Goal: Transaction & Acquisition: Purchase product/service

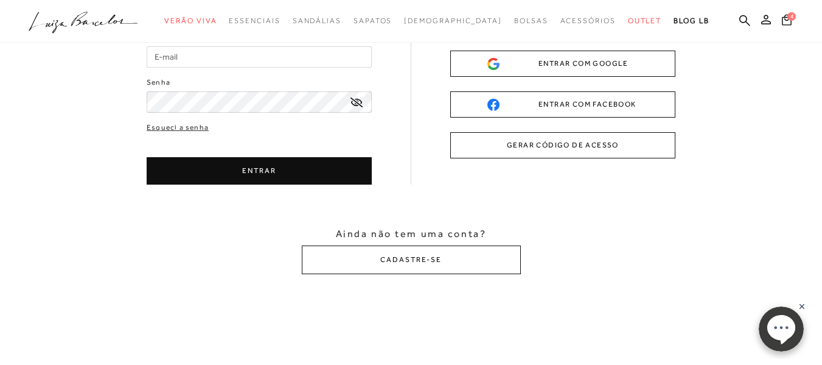
scroll to position [115, 0]
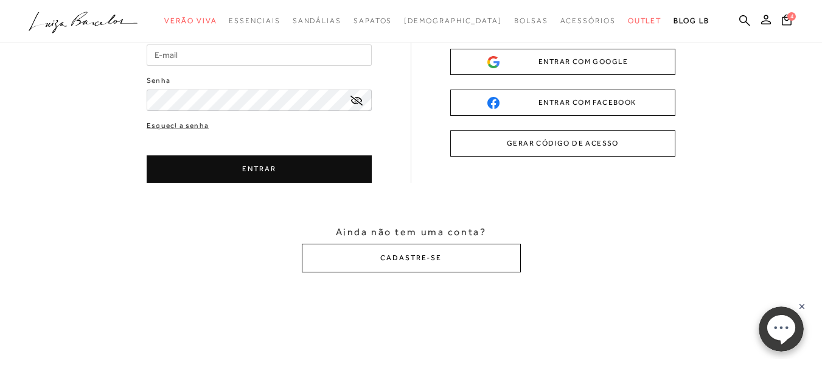
click at [414, 258] on button "CADASTRE-SE" at bounding box center [411, 257] width 219 height 29
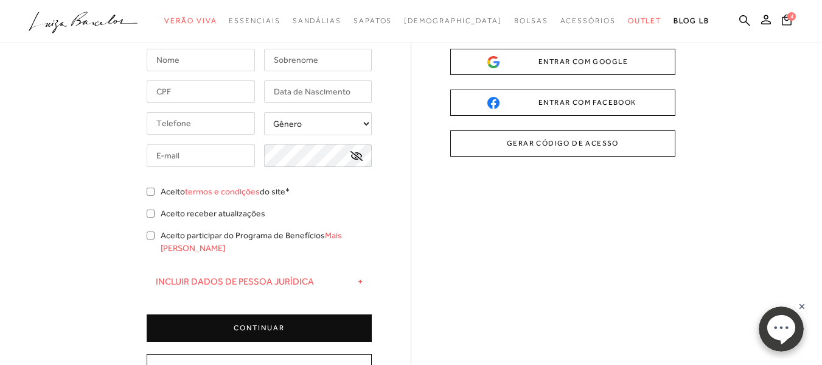
click at [202, 66] on input "text" at bounding box center [201, 60] width 108 height 23
type input "[PERSON_NAME]"
type input "[PHONE_NUMBER]"
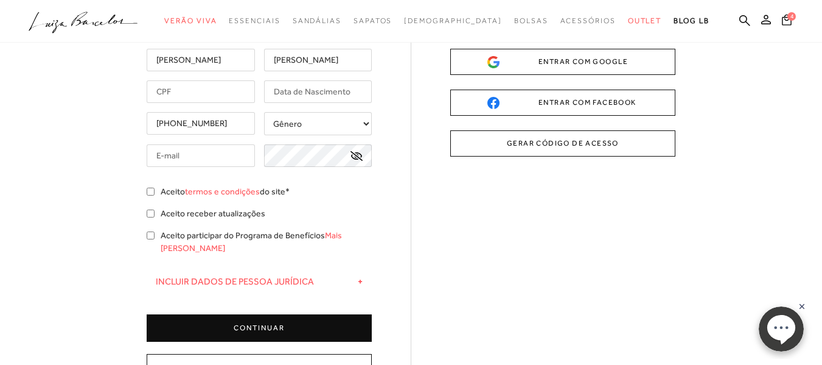
type input "silviapetrogold@hotmail.com"
click at [208, 99] on input "text" at bounding box center [201, 91] width 108 height 23
type input "196.350.508-52"
click at [312, 90] on input "text" at bounding box center [318, 91] width 108 height 23
type input "12/04/1974"
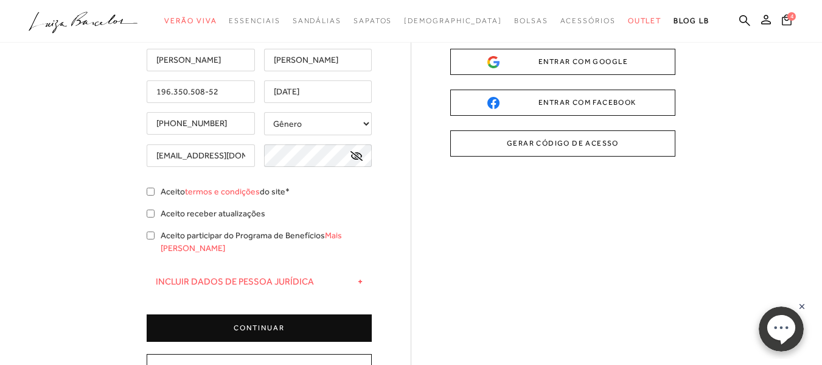
click at [210, 158] on input "silviapetrogold@hotmail.com" at bounding box center [201, 155] width 108 height 23
click at [219, 158] on input "alonsoealonso@hotmail.com" at bounding box center [201, 155] width 108 height 23
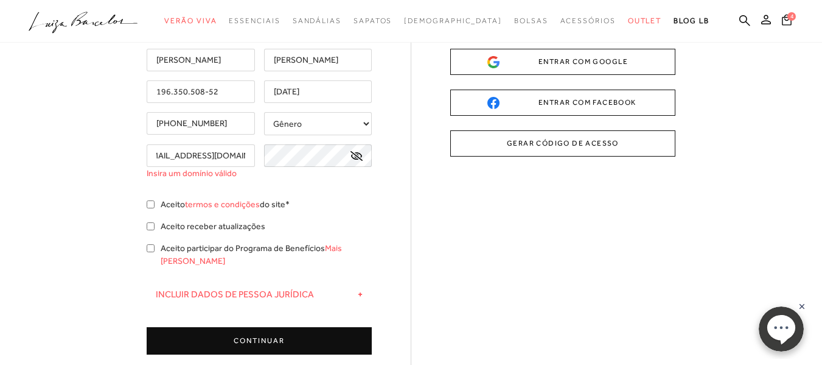
scroll to position [0, 19]
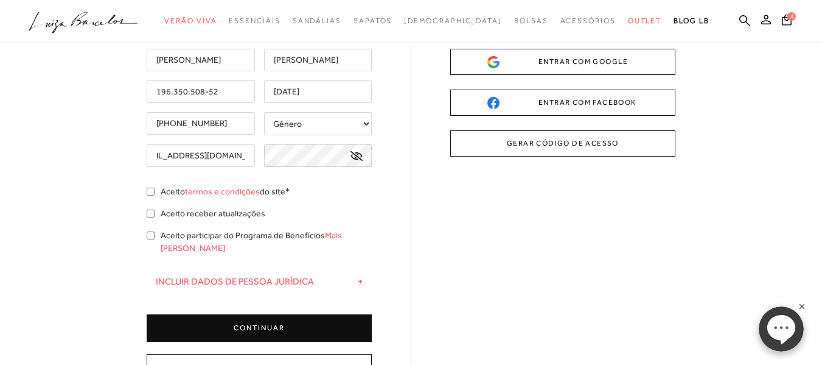
type input "[EMAIL_ADDRESS][DOMAIN_NAME]"
click at [355, 155] on icon at bounding box center [357, 156] width 12 height 10
click at [148, 194] on input "Aceito termos e condições do site*" at bounding box center [151, 191] width 8 height 8
checkbox input "true"
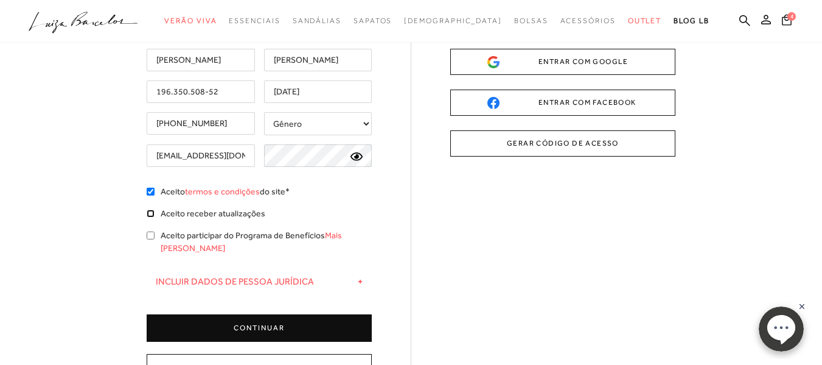
click at [152, 217] on input "Aceito receber atualizações" at bounding box center [151, 213] width 8 height 8
checkbox input "true"
click at [153, 236] on input "Aceito participar do Programa de Benefícios Mais [PERSON_NAME]" at bounding box center [151, 235] width 8 height 8
checkbox input "true"
click at [292, 318] on button "CONTINUAR" at bounding box center [259, 327] width 225 height 27
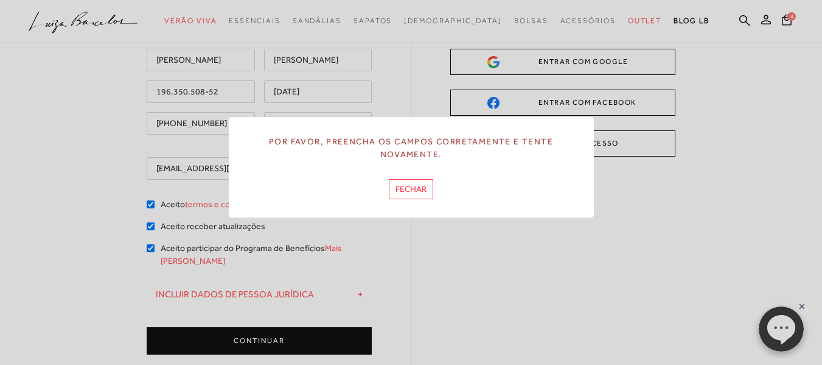
click at [411, 189] on button "FECHAR" at bounding box center [411, 189] width 44 height 20
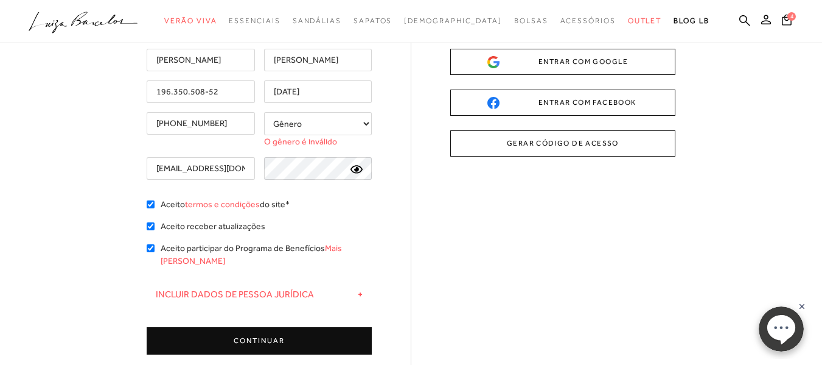
click at [366, 116] on select "Gênero Feminino Masculino" at bounding box center [318, 123] width 108 height 23
select select
click at [264, 112] on select "Gênero Feminino Masculino" at bounding box center [318, 123] width 108 height 23
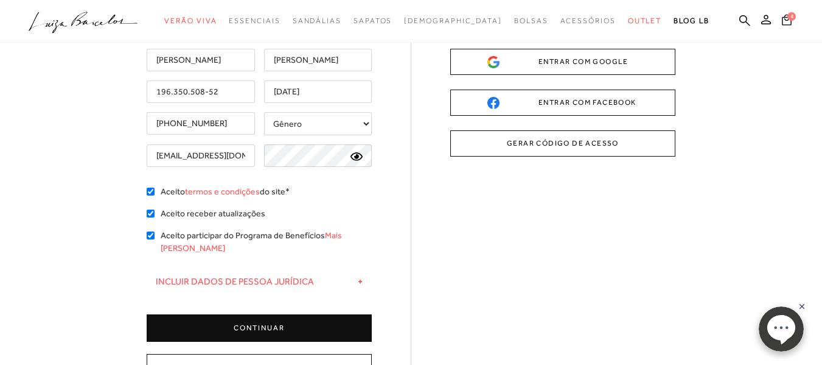
click at [245, 314] on button "CONTINUAR" at bounding box center [259, 327] width 225 height 27
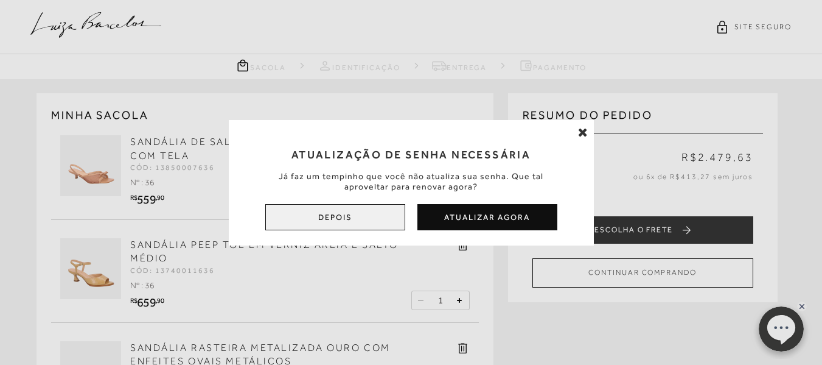
click at [369, 225] on button "Depois" at bounding box center [335, 217] width 140 height 26
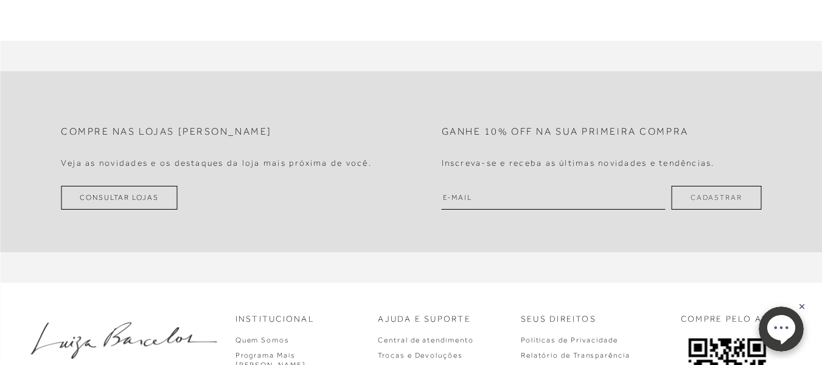
scroll to position [1194, 0]
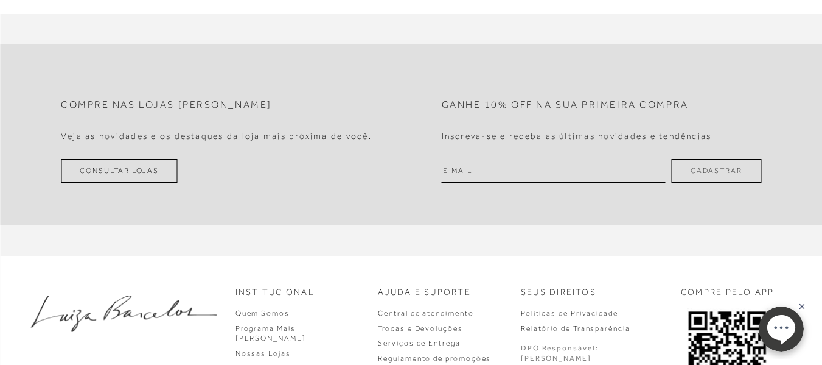
click at [540, 146] on form "Ganhe 10% off na sua primeira compra Inscreva-se e receba as últimas novidades …" at bounding box center [601, 135] width 381 height 96
click at [523, 161] on input "email" at bounding box center [554, 171] width 224 height 24
type input "alonsoealonso@outlook.com"
click at [705, 159] on button "Cadastrar" at bounding box center [716, 171] width 89 height 24
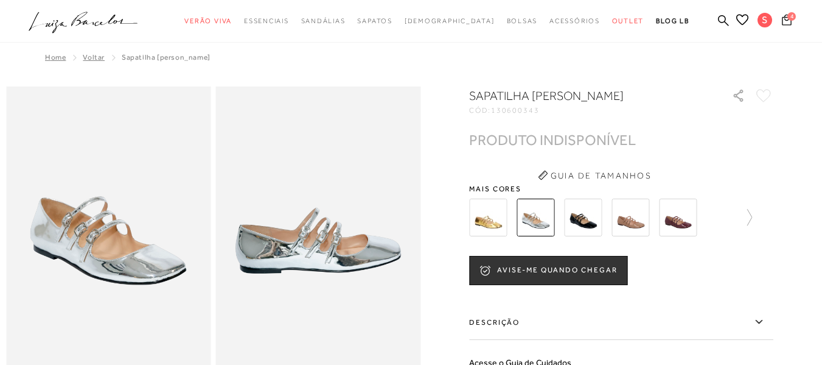
click at [778, 27] on button "4" at bounding box center [786, 21] width 17 height 16
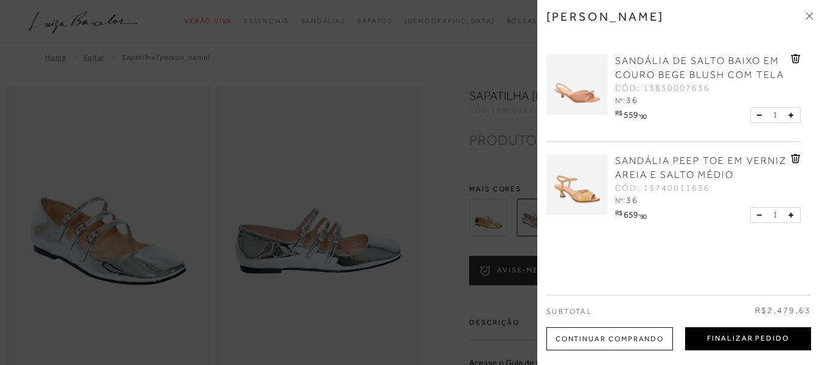
click at [732, 331] on button "Finalizar Pedido" at bounding box center [748, 338] width 126 height 23
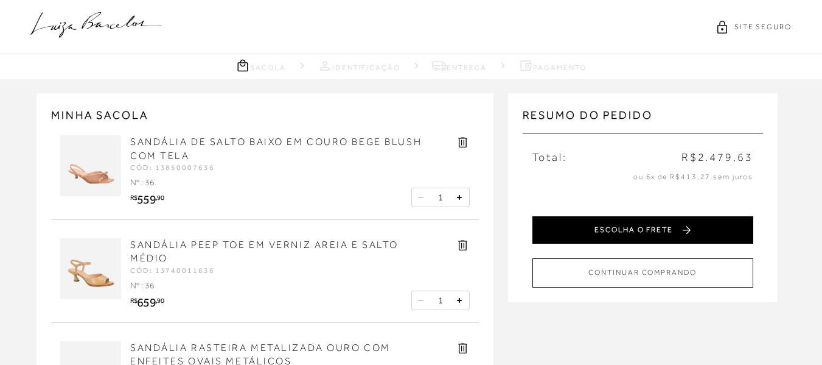
click at [646, 231] on button "ESCOLHA O FRETE" at bounding box center [643, 229] width 221 height 27
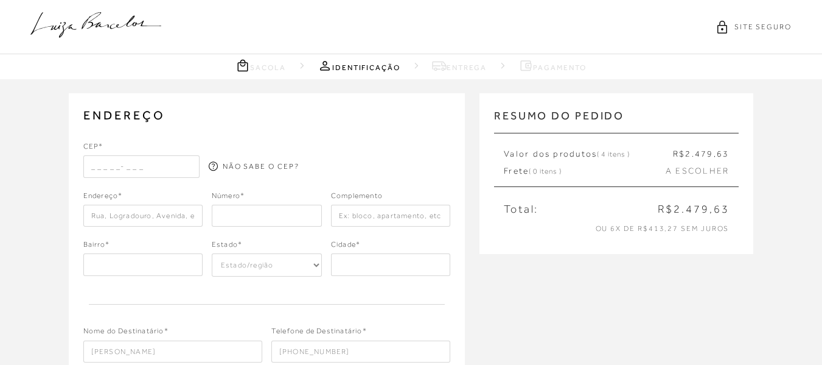
click at [91, 166] on input "text" at bounding box center [141, 166] width 116 height 22
type input "14406-012"
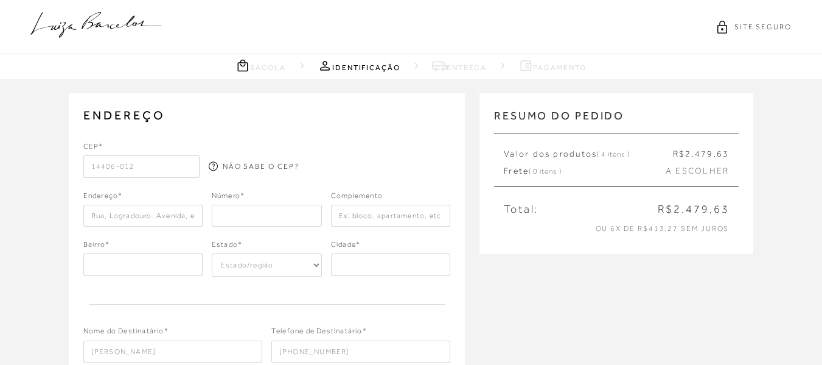
type input "[GEOGRAPHIC_DATA]"
type input "Residencial Amazonas"
select select "SP"
type input "Franca"
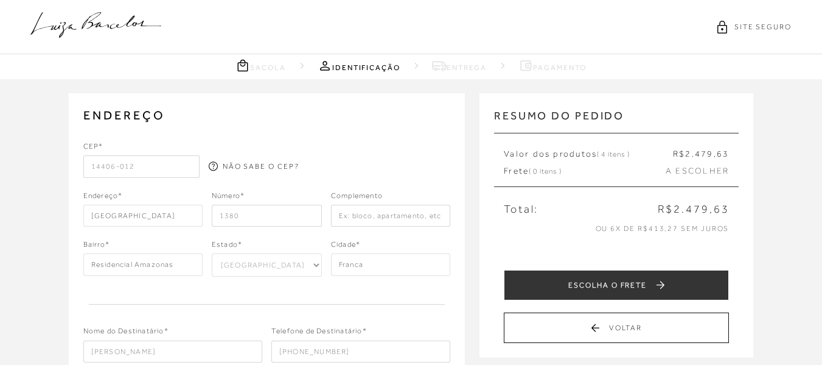
type input "1380"
type input "apto 1502"
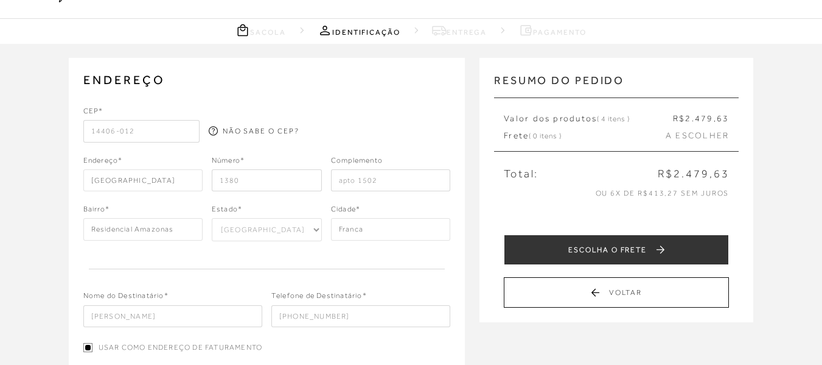
scroll to position [23, 0]
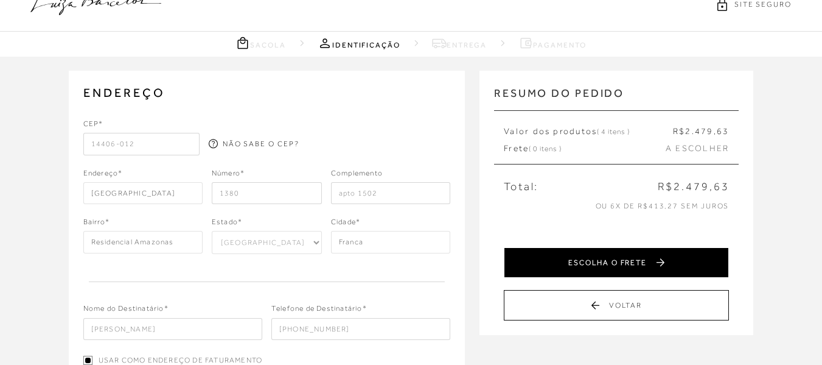
click at [635, 256] on button "ESCOLHA O FRETE" at bounding box center [616, 262] width 225 height 30
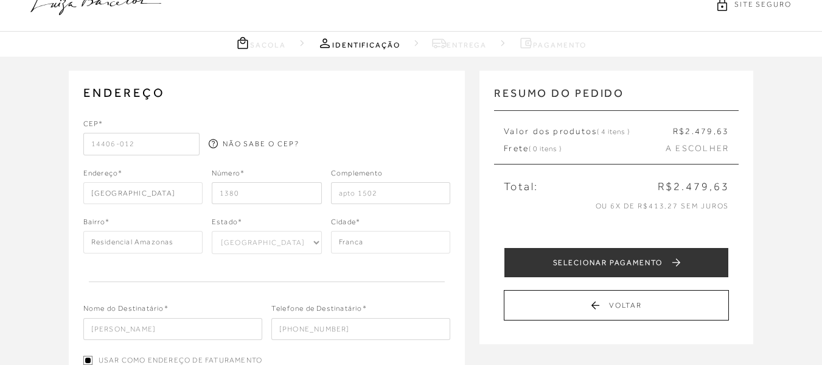
scroll to position [0, 0]
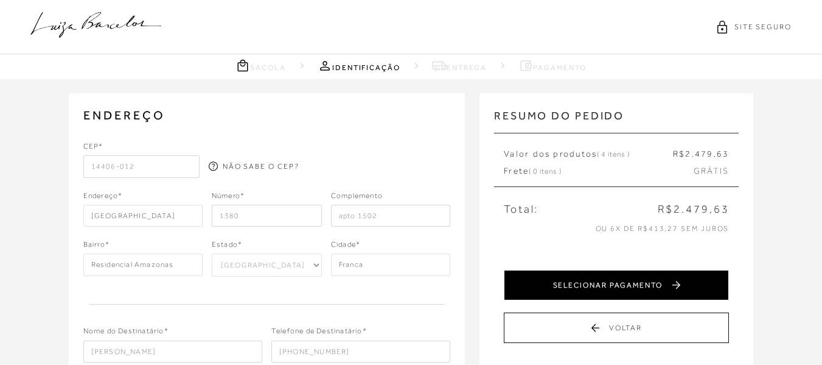
click at [634, 292] on button "SELECIONAR PAGAMENTO" at bounding box center [616, 285] width 225 height 30
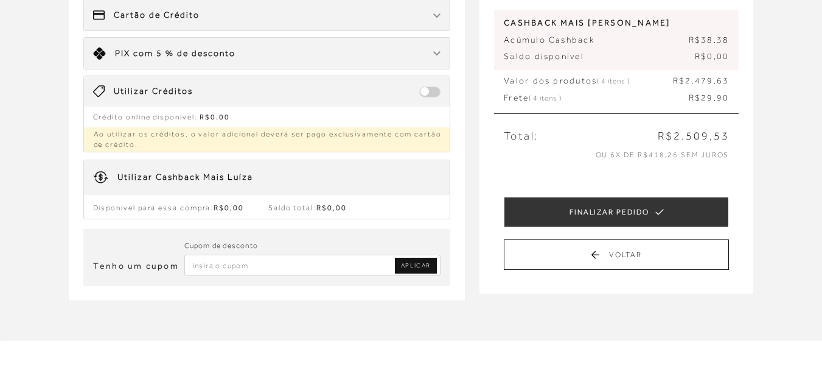
scroll to position [135, 0]
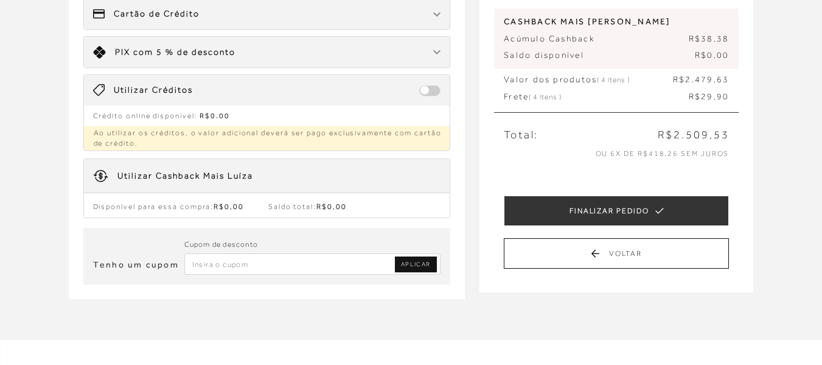
click at [260, 268] on input "Inserir Código da Promoção" at bounding box center [312, 263] width 257 height 21
paste input "PRIMEIRALB"
type input "PRIMEIRALB"
click at [411, 262] on span "APLICAR" at bounding box center [416, 264] width 30 height 9
click at [303, 267] on input "Inserir Código da Promoção" at bounding box center [312, 263] width 257 height 21
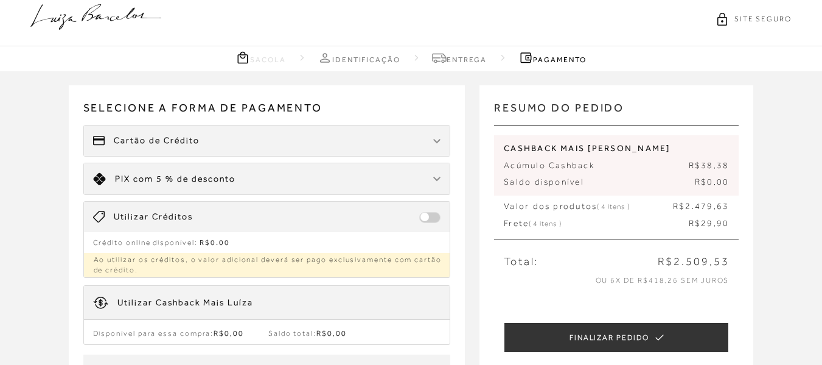
scroll to position [0, 0]
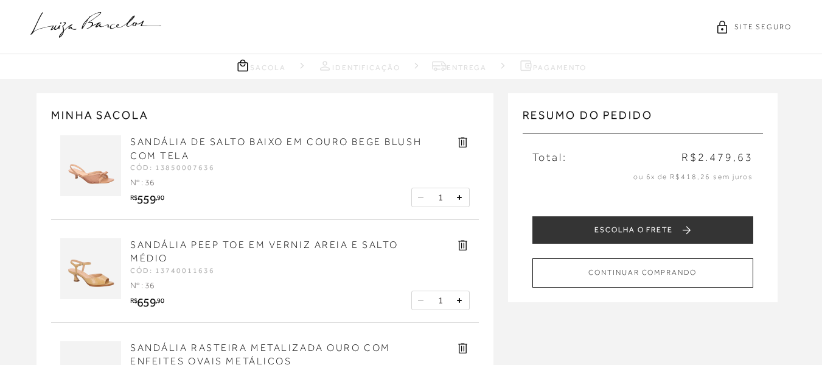
click at [463, 254] on link at bounding box center [463, 249] width 14 height 10
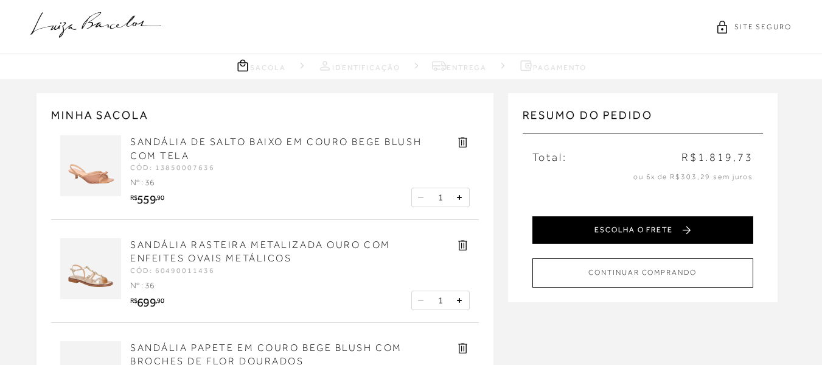
click at [648, 233] on button "ESCOLHA O FRETE" at bounding box center [643, 229] width 221 height 27
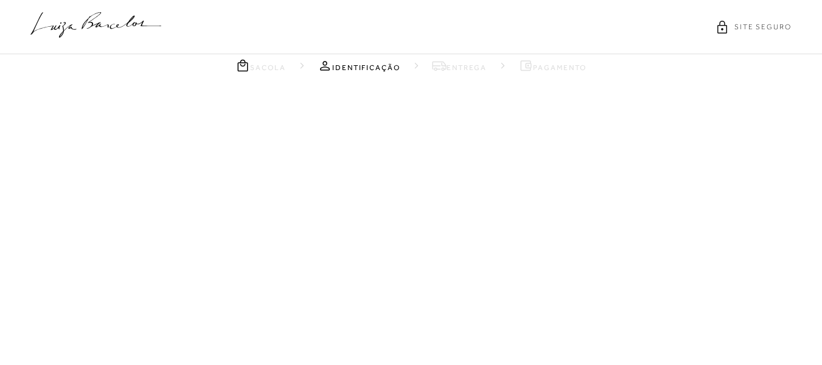
select select "SP"
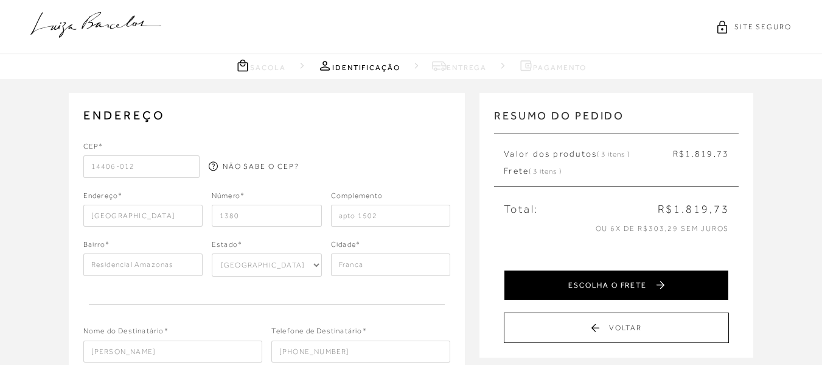
click at [613, 287] on button "ESCOLHA O FRETE" at bounding box center [616, 285] width 225 height 30
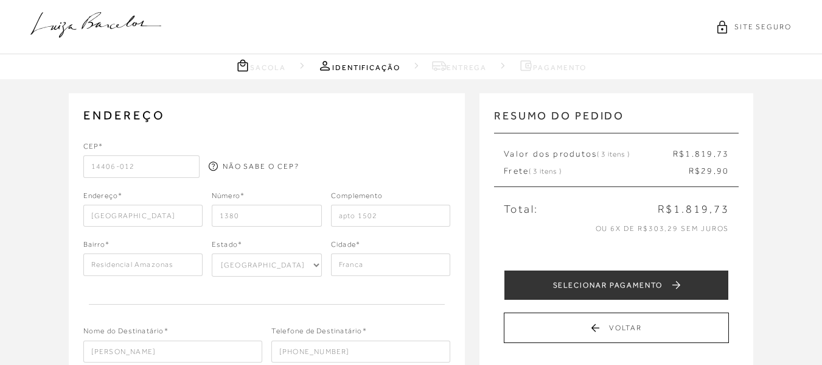
click at [613, 287] on button "SELECIONAR PAGAMENTO" at bounding box center [616, 285] width 225 height 30
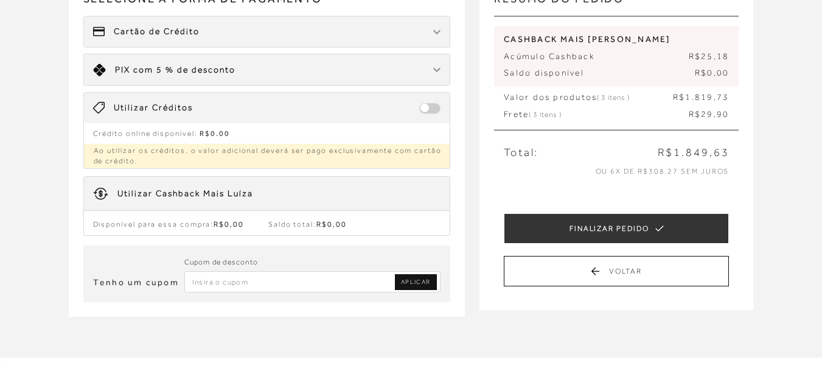
scroll to position [146, 0]
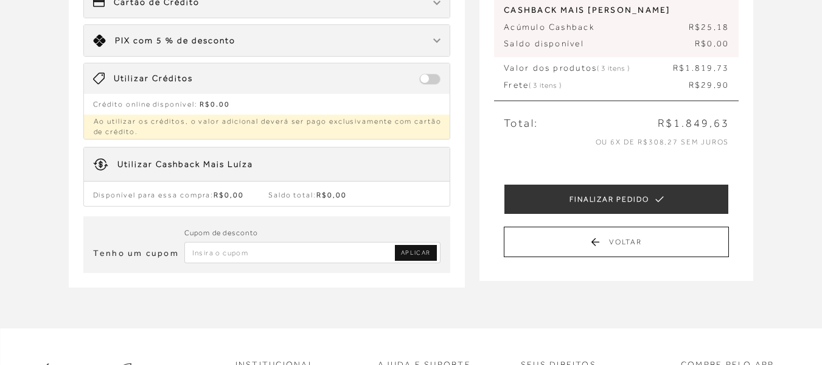
click at [246, 257] on input "Inserir Código da Promoção" at bounding box center [312, 252] width 257 height 21
paste input "PRIMEIRALB"
type input "PRIMEIRALB"
click at [420, 256] on span "APLICAR" at bounding box center [416, 252] width 30 height 9
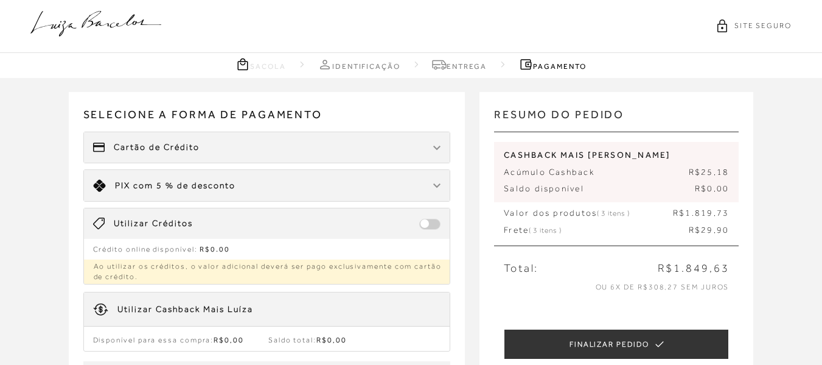
scroll to position [0, 0]
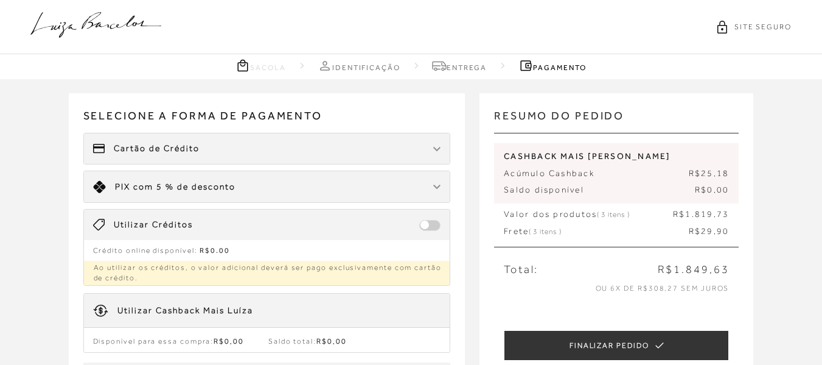
click at [259, 65] on link "Sacola" at bounding box center [261, 65] width 51 height 15
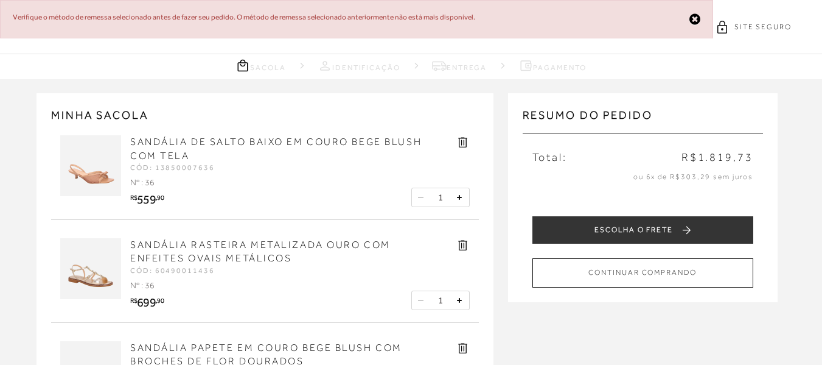
click at [351, 67] on link "Identificação" at bounding box center [359, 65] width 83 height 15
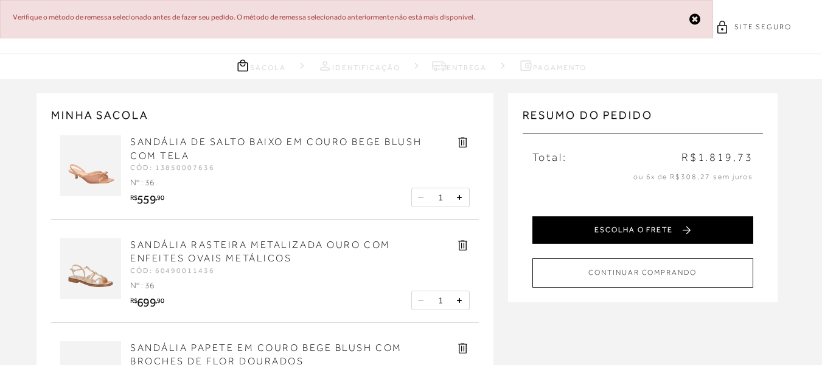
click at [652, 237] on button "ESCOLHA O FRETE" at bounding box center [643, 229] width 221 height 27
select select "SP"
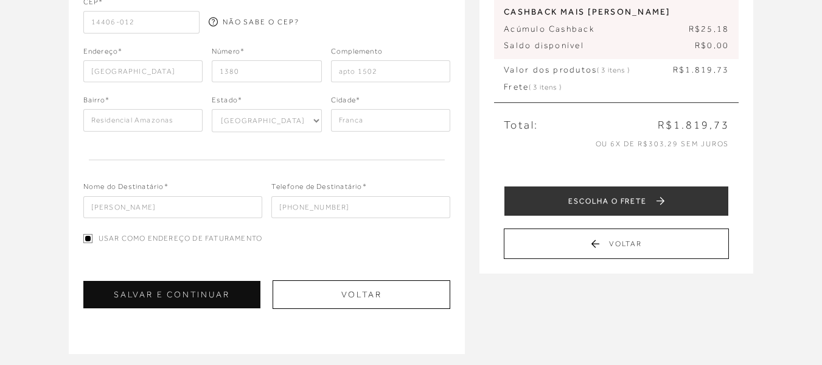
scroll to position [146, 0]
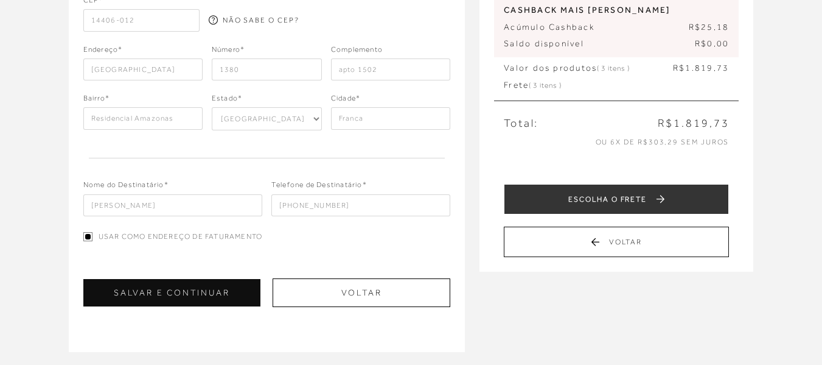
click at [353, 211] on input "(16) 99195-3264" at bounding box center [360, 205] width 179 height 22
click at [183, 199] on input "SILVIA ALONSO" at bounding box center [172, 205] width 179 height 22
type input "S"
type input "l"
type input "LUAN OMAR"
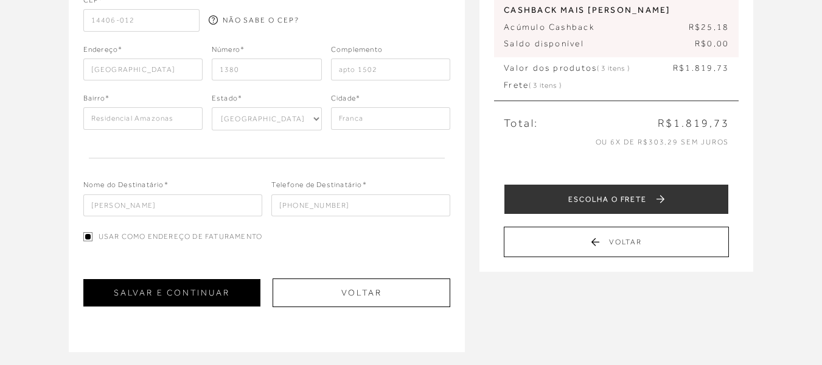
click at [198, 293] on button "SALVAR E CONTINUAR" at bounding box center [171, 292] width 177 height 27
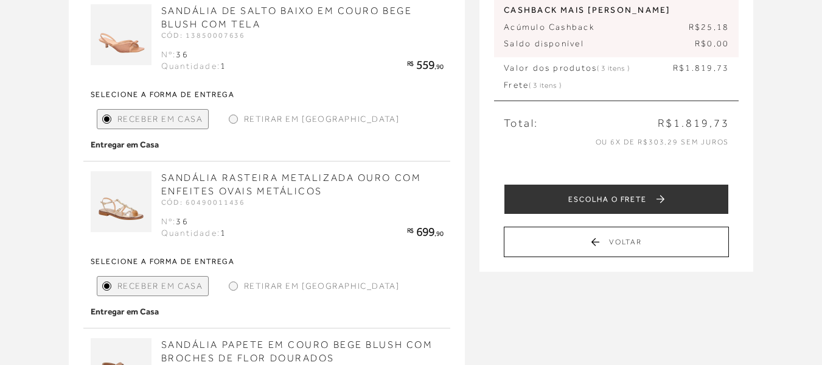
scroll to position [0, 0]
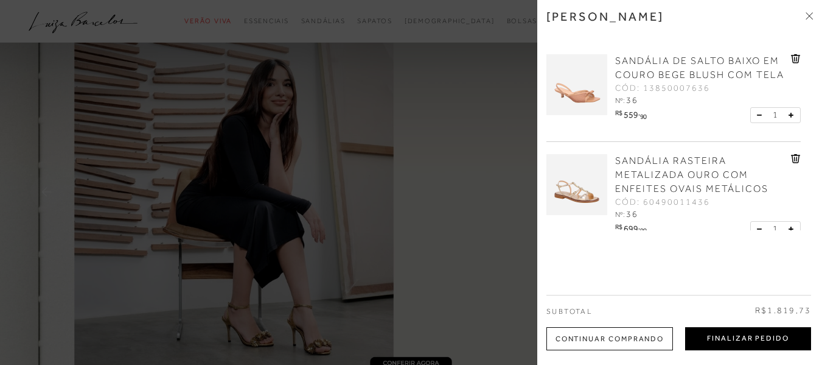
click at [729, 341] on button "Finalizar Pedido" at bounding box center [748, 338] width 126 height 23
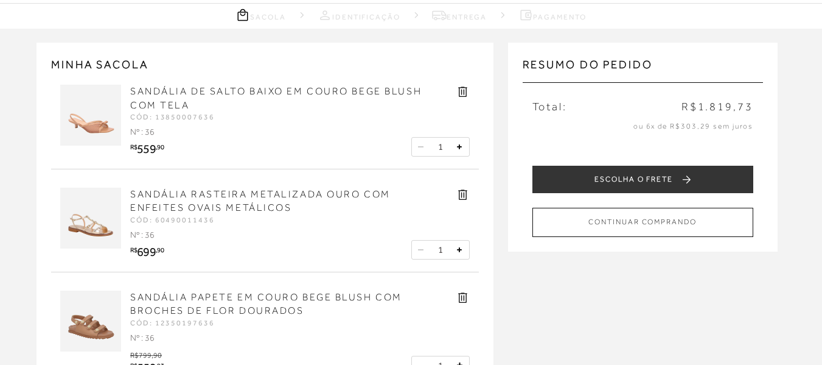
scroll to position [49, 0]
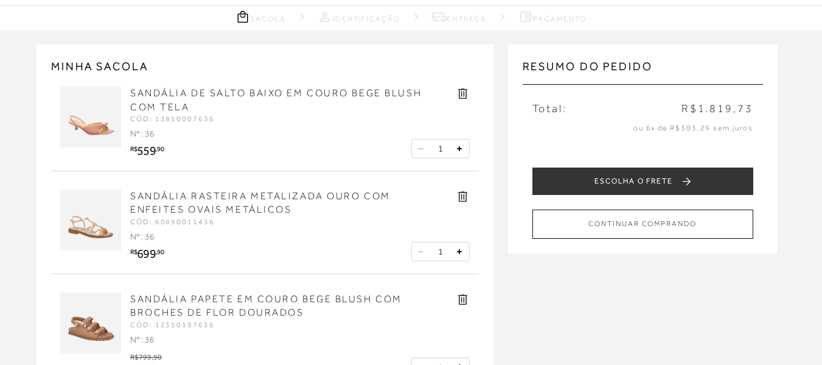
click at [86, 340] on img at bounding box center [90, 322] width 61 height 61
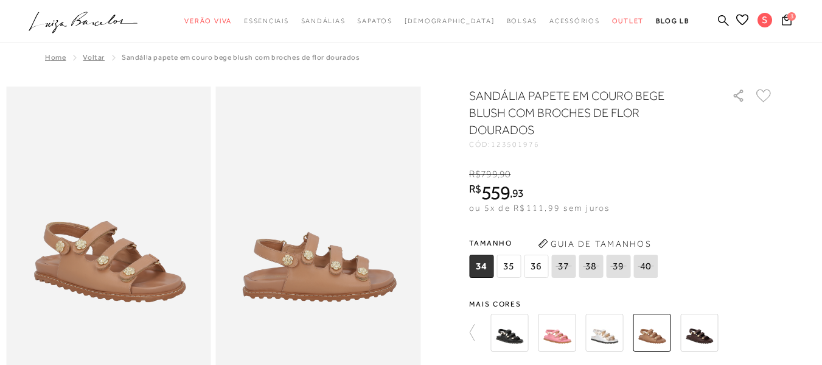
click at [521, 341] on img at bounding box center [510, 332] width 38 height 38
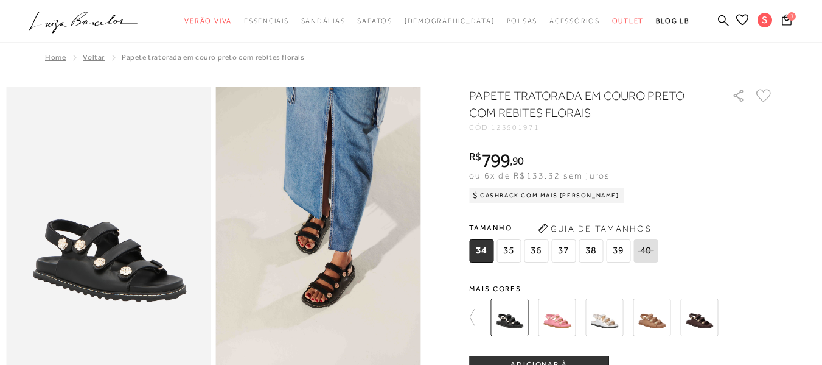
click at [782, 23] on icon at bounding box center [787, 20] width 10 height 12
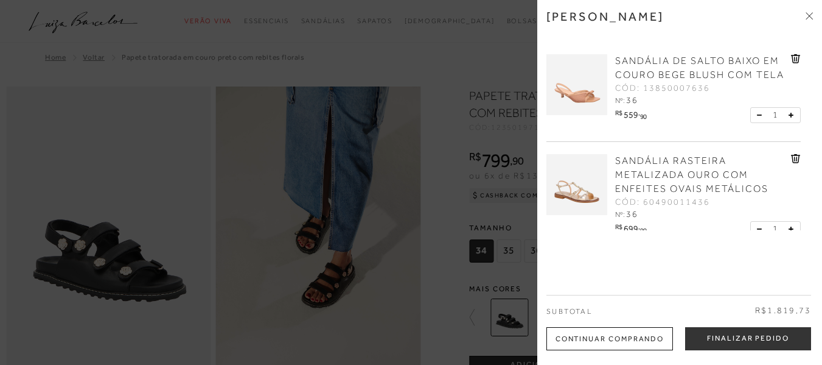
click at [723, 69] on span "SANDÁLIA DE SALTO BAIXO EM COURO BEGE BLUSH COM TELA" at bounding box center [699, 67] width 169 height 25
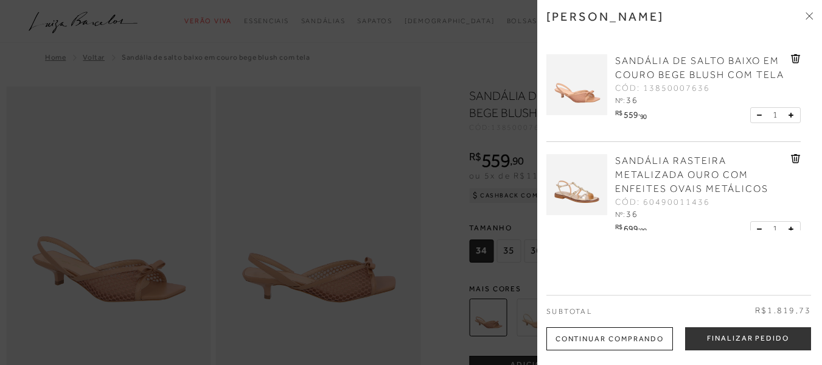
click at [685, 69] on span "SANDÁLIA DE SALTO BAIXO EM COURO BEGE BLUSH COM TELA" at bounding box center [699, 67] width 169 height 25
click at [690, 67] on link "SANDÁLIA DE SALTO BAIXO EM COURO BEGE BLUSH COM TELA" at bounding box center [701, 68] width 173 height 28
click at [635, 79] on span "SANDÁLIA DE SALTO BAIXO EM COURO BEGE BLUSH COM TELA" at bounding box center [699, 67] width 169 height 25
click at [724, 60] on span "SANDÁLIA DE SALTO BAIXO EM COURO BEGE BLUSH COM TELA" at bounding box center [699, 67] width 169 height 25
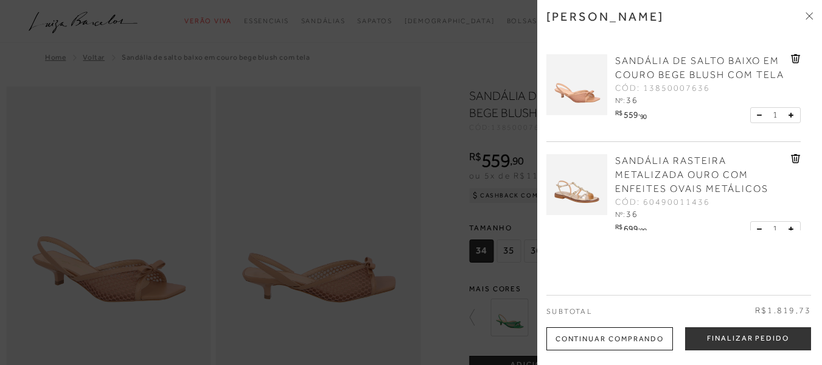
click at [604, 340] on div "Continuar Comprando" at bounding box center [610, 338] width 127 height 23
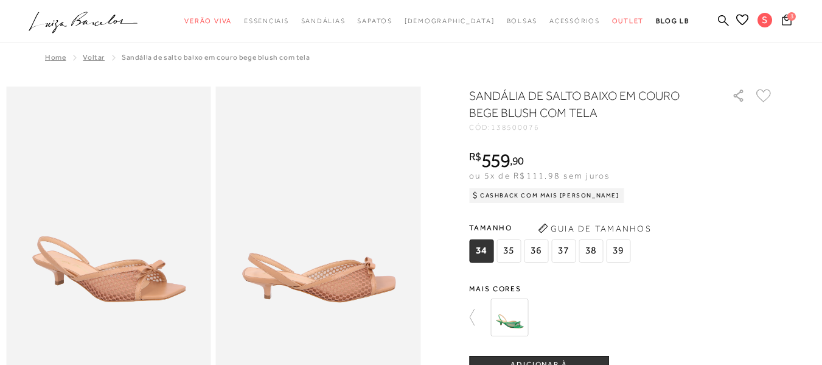
click at [778, 29] on button "3" at bounding box center [786, 21] width 17 height 16
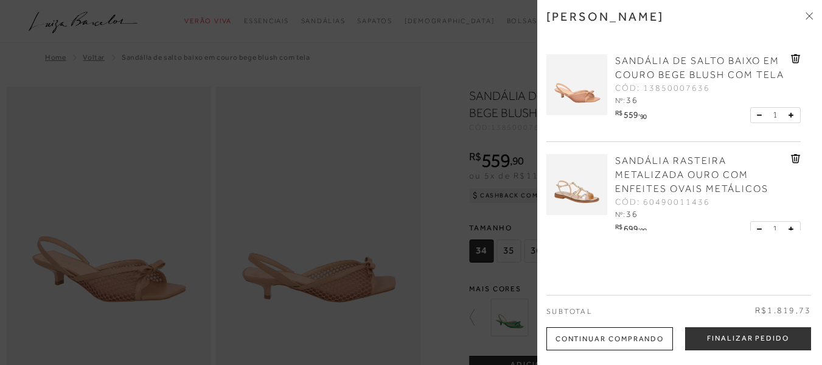
click at [806, 15] on icon at bounding box center [809, 15] width 7 height 7
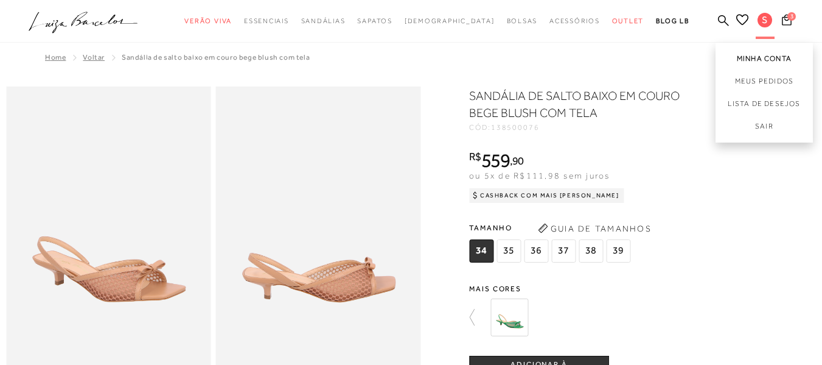
click at [742, 58] on link "Minha Conta" at bounding box center [764, 56] width 97 height 27
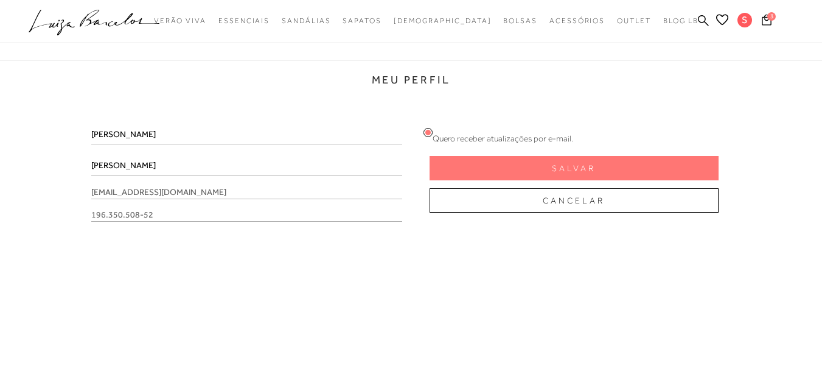
scroll to position [141, 0]
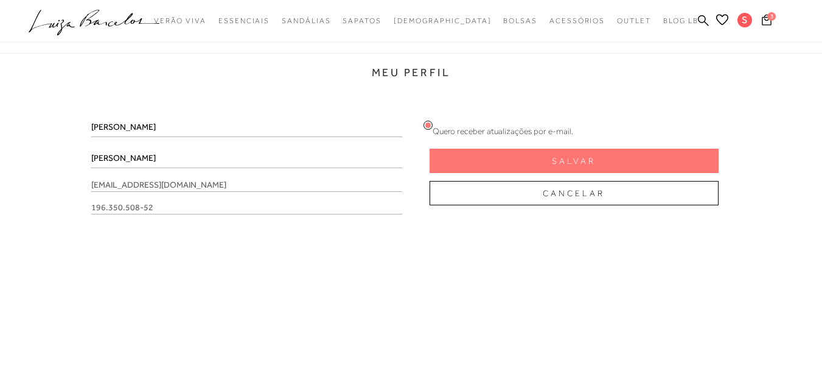
click at [167, 208] on span "196.350.508-52" at bounding box center [246, 207] width 310 height 13
click at [742, 123] on link "Sair" at bounding box center [744, 128] width 97 height 27
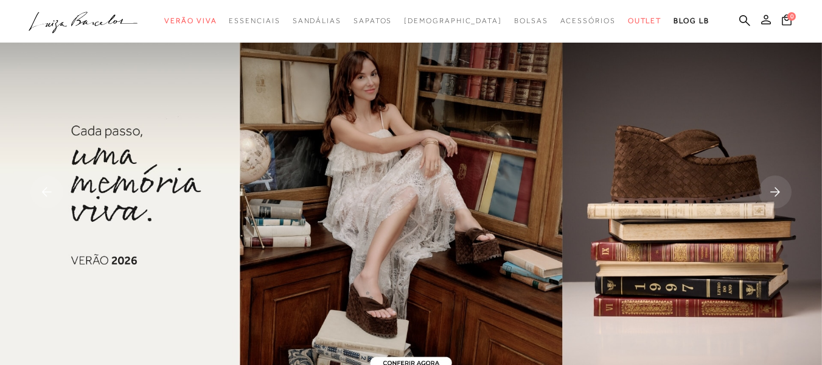
click at [758, 27] on button at bounding box center [766, 21] width 17 height 16
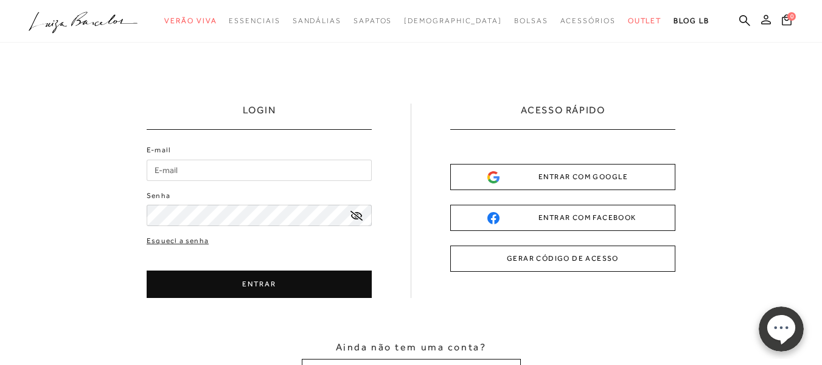
type input "alonsoealonso@outlook.com"
click at [281, 285] on button "ENTRAR" at bounding box center [259, 283] width 225 height 27
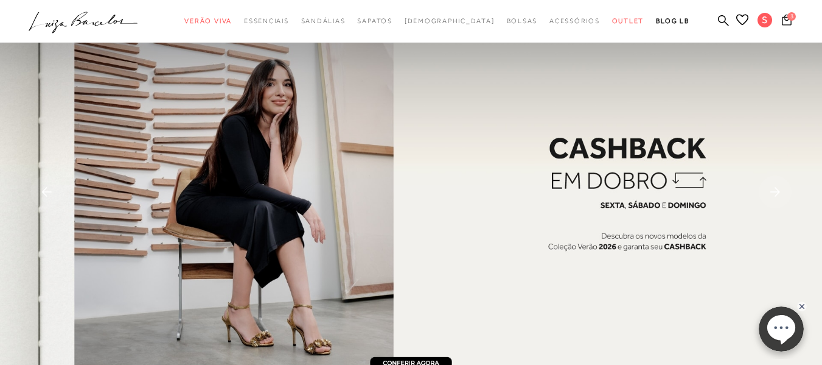
click at [782, 19] on icon at bounding box center [787, 19] width 10 height 11
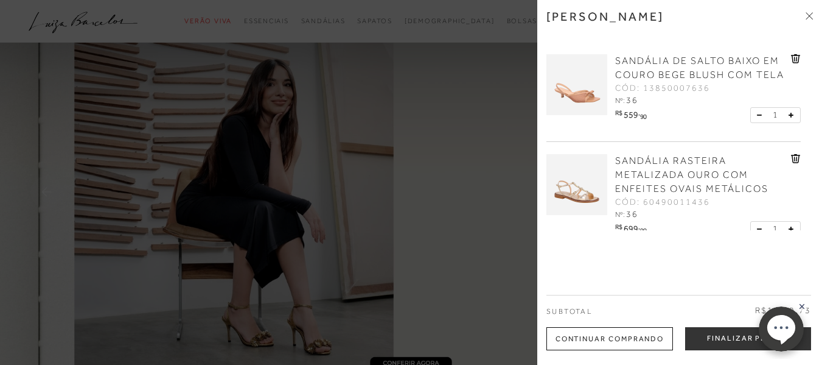
click at [811, 13] on icon at bounding box center [811, 14] width 4 height 4
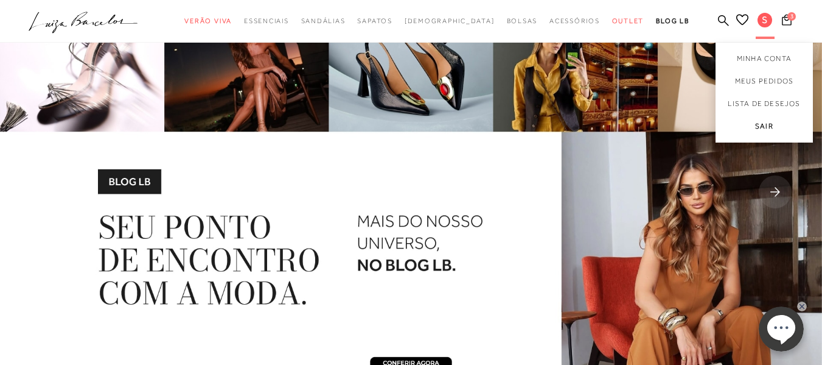
click at [740, 129] on link "Sair" at bounding box center [764, 128] width 97 height 27
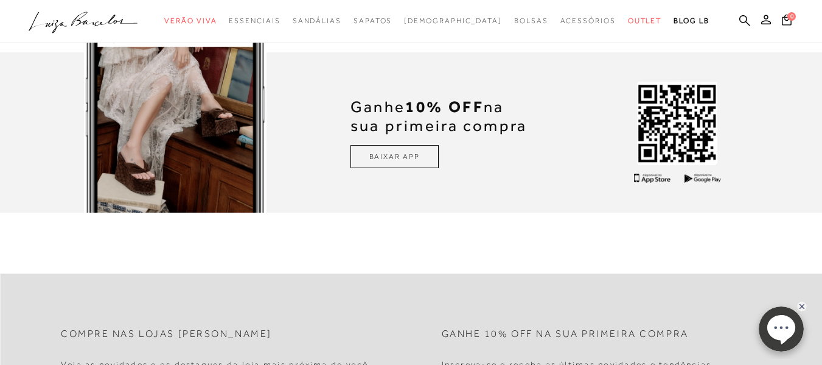
scroll to position [3308, 0]
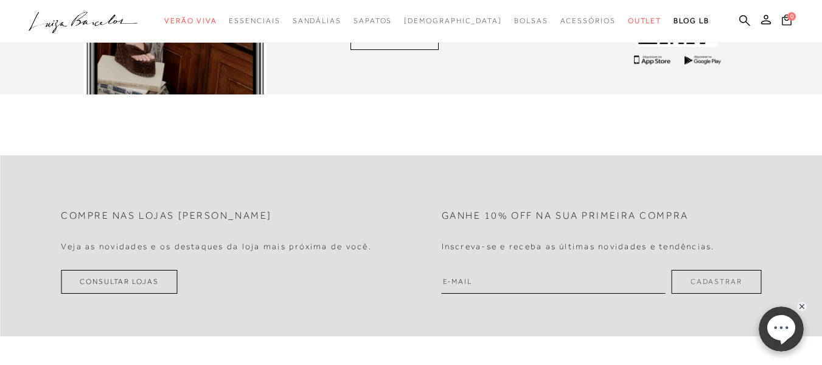
click at [492, 277] on input "email" at bounding box center [554, 282] width 224 height 24
click at [761, 16] on icon at bounding box center [766, 20] width 10 height 10
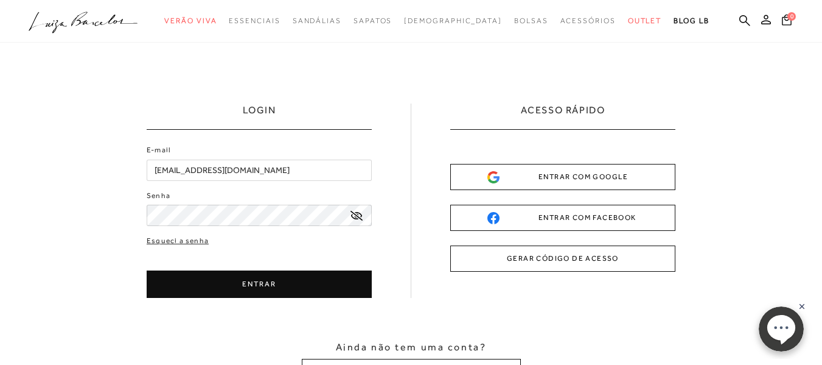
click at [273, 162] on input "alonsoealonso@outlook.com" at bounding box center [259, 169] width 225 height 21
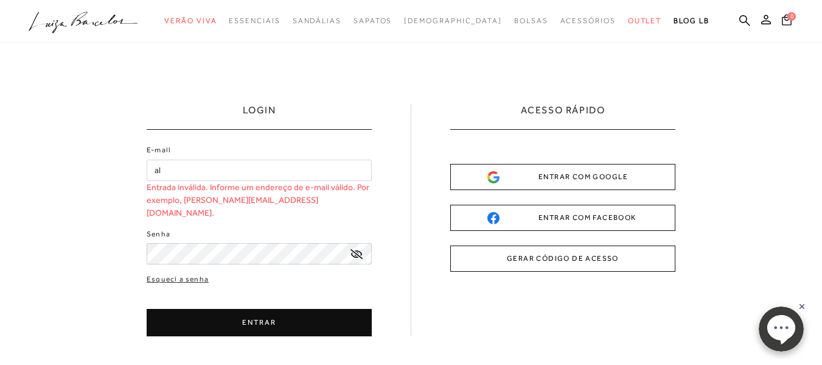
type input "a"
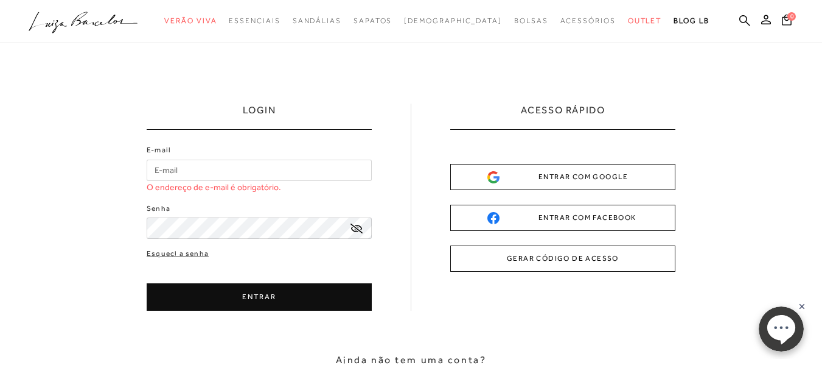
type input "Y"
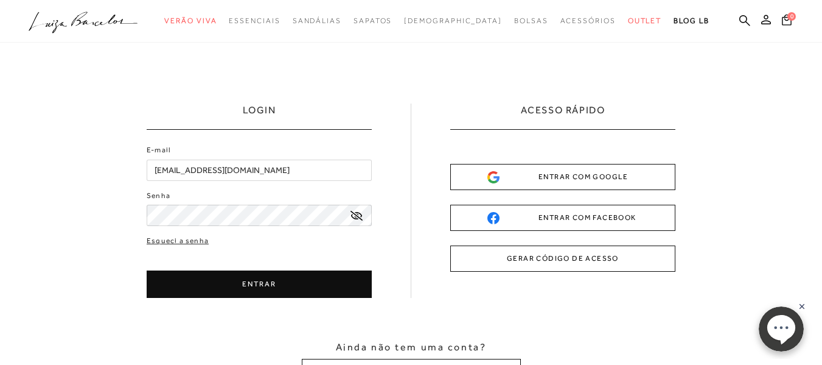
type input "yanalonsoempreendimentos@hotmail.com"
click at [360, 217] on icon at bounding box center [357, 216] width 12 height 10
click at [332, 166] on input "yanalonsoempreendimentos@hotmail.com" at bounding box center [259, 169] width 225 height 21
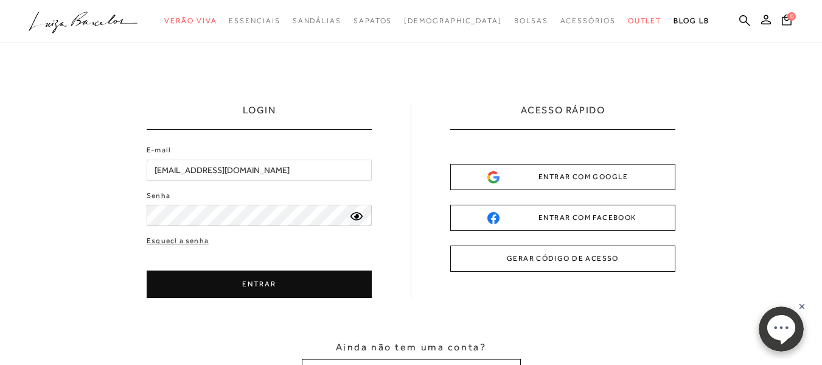
click at [233, 164] on input "yanalonsoempreendimentos@hotmail.com" at bounding box center [259, 169] width 225 height 21
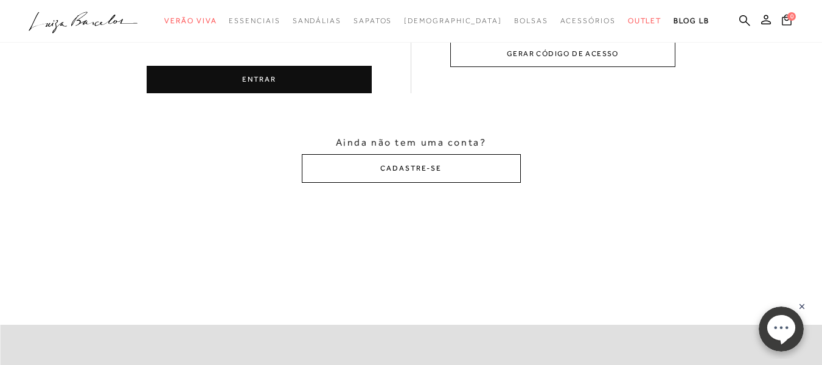
scroll to position [217, 0]
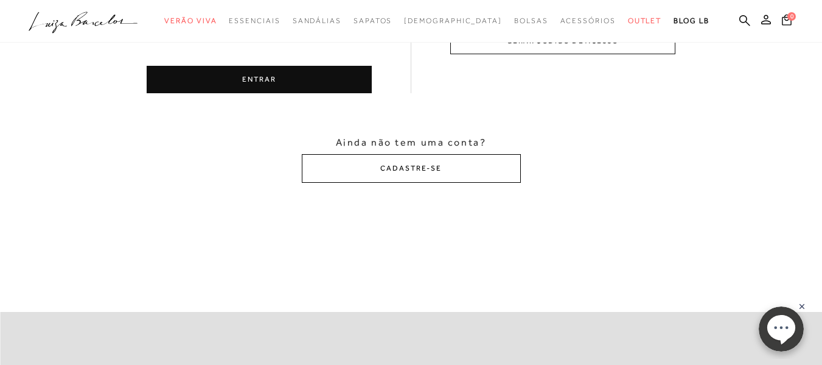
click at [419, 175] on button "CADASTRE-SE" at bounding box center [411, 168] width 219 height 29
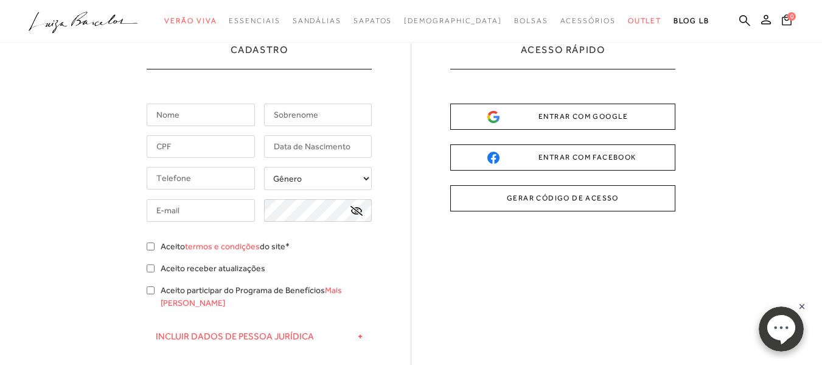
scroll to position [0, 0]
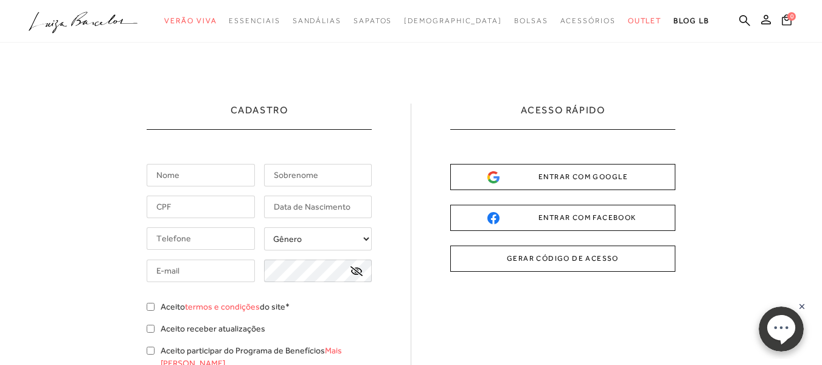
click at [169, 181] on input "text" at bounding box center [201, 175] width 108 height 23
type input "y"
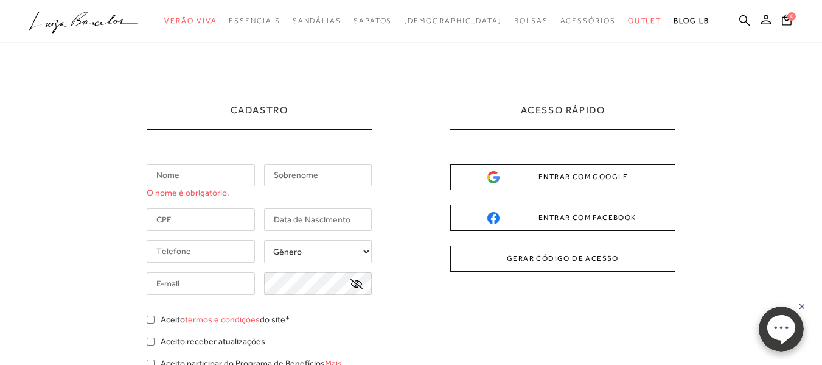
click at [179, 177] on input "text" at bounding box center [201, 175] width 108 height 23
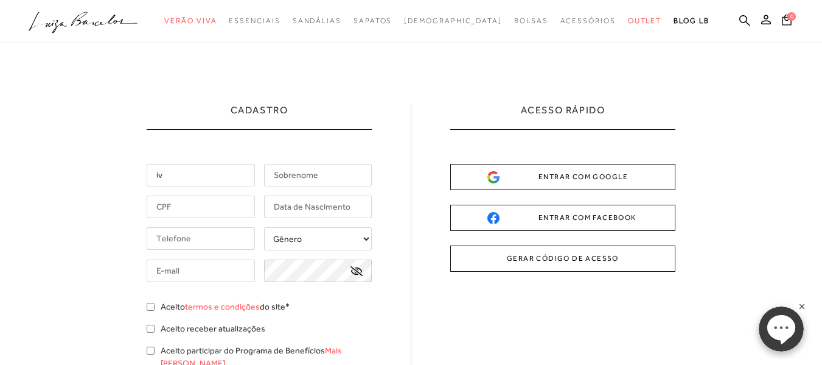
type input "i"
type input "IVONE"
type input "[PERSON_NAME]"
click at [190, 208] on input "text" at bounding box center [201, 206] width 108 height 23
type input "552.126.038-20"
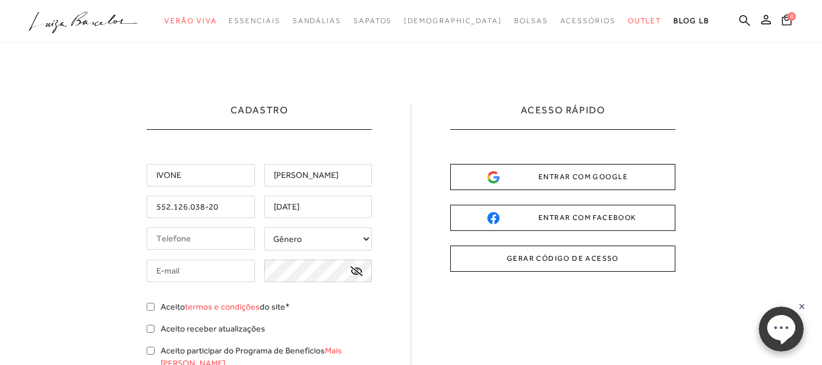
type input "18/10/1943"
type input "[PHONE_NUMBER]"
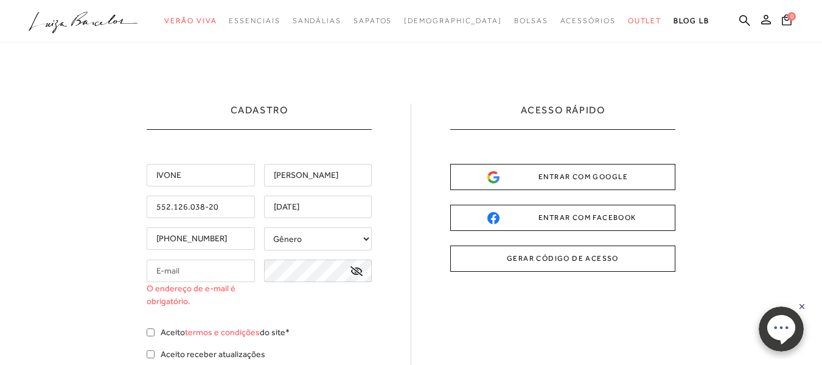
click at [302, 243] on select "Gênero Feminino Masculino" at bounding box center [318, 238] width 108 height 23
select select
click at [264, 227] on select "Gênero Feminino Masculino" at bounding box center [318, 238] width 108 height 23
click at [203, 259] on input "text" at bounding box center [201, 270] width 108 height 23
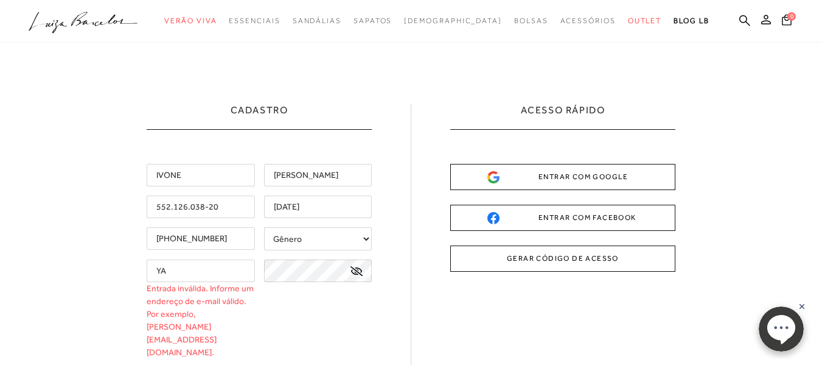
type input "Y"
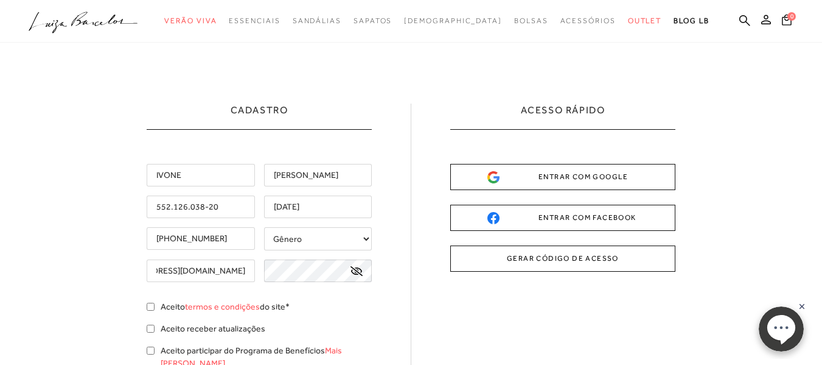
scroll to position [0, 71]
type input "yanalonsoempreendimentos@hotmail.com"
click at [355, 271] on icon at bounding box center [357, 271] width 12 height 10
click at [154, 311] on div "Aceito termos e condições do site*" at bounding box center [259, 308] width 225 height 16
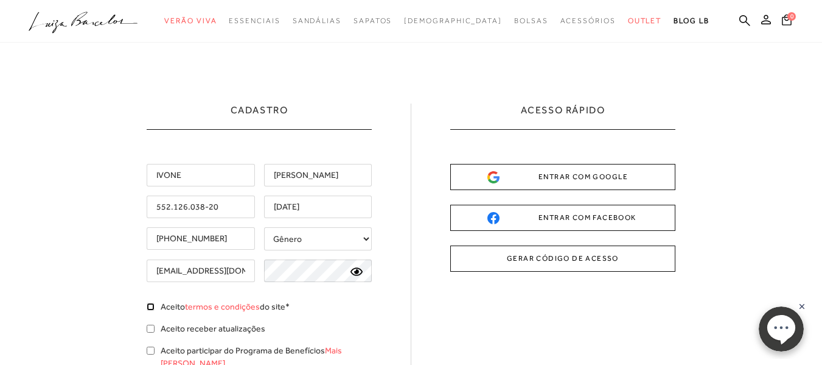
click at [152, 305] on input "Aceito termos e condições do site*" at bounding box center [151, 306] width 8 height 8
checkbox input "true"
click at [151, 330] on input "Aceito receber atualizações" at bounding box center [151, 328] width 8 height 8
checkbox input "true"
click at [155, 351] on div "Aceito participar do Programa de Benefícios Mais Luiza" at bounding box center [259, 358] width 225 height 29
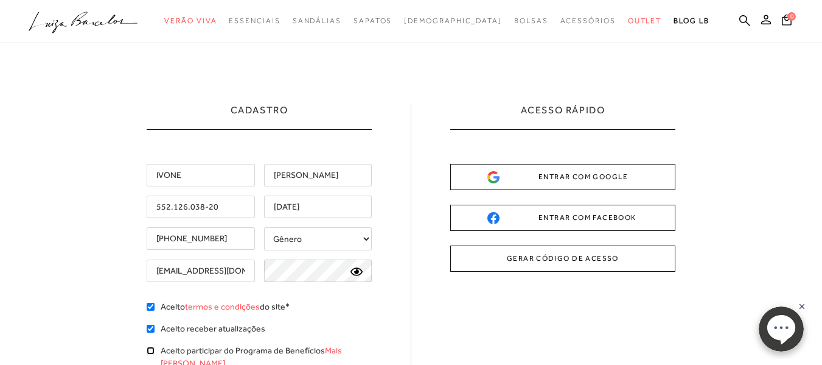
click at [149, 352] on input "Aceito participar do Programa de Benefícios Mais Luiza" at bounding box center [151, 350] width 8 height 8
checkbox input "true"
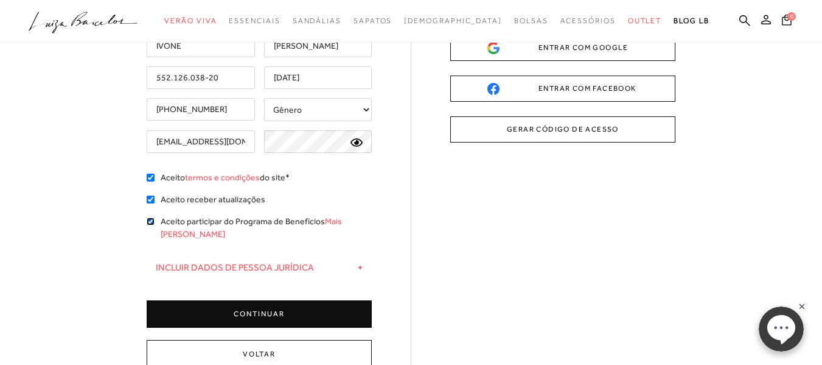
scroll to position [137, 0]
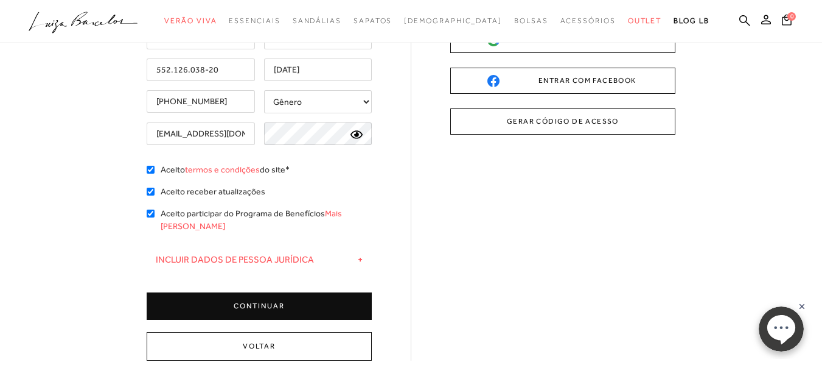
click at [282, 293] on button "CONTINUAR" at bounding box center [259, 305] width 225 height 27
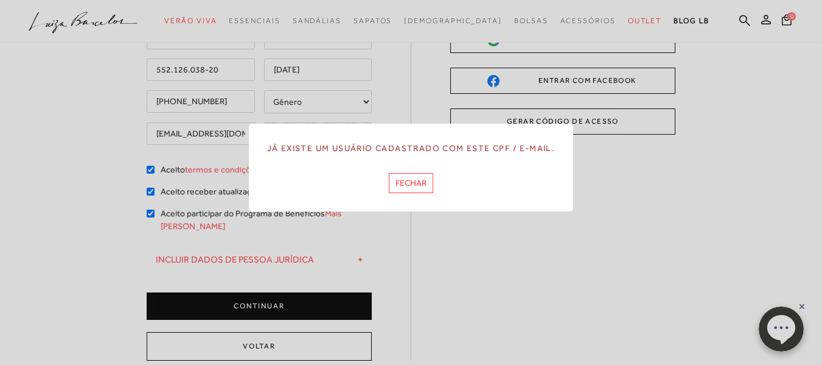
click at [410, 188] on button "FECHAR" at bounding box center [411, 183] width 44 height 20
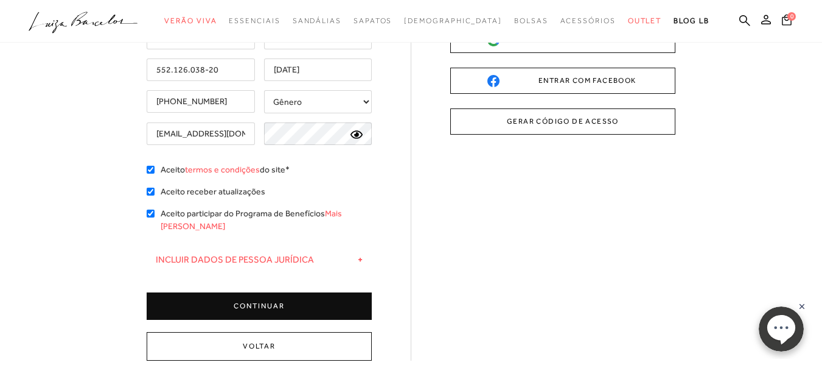
click at [234, 133] on input "yanalonsoempreendimentos@hotmail.com" at bounding box center [201, 133] width 108 height 23
click at [241, 134] on input "yanalonsoempreendimentos@hotmail.com" at bounding box center [201, 133] width 108 height 23
type input "mercado.jean@hotmail.com"
click at [245, 292] on button "CONTINUAR" at bounding box center [259, 305] width 225 height 27
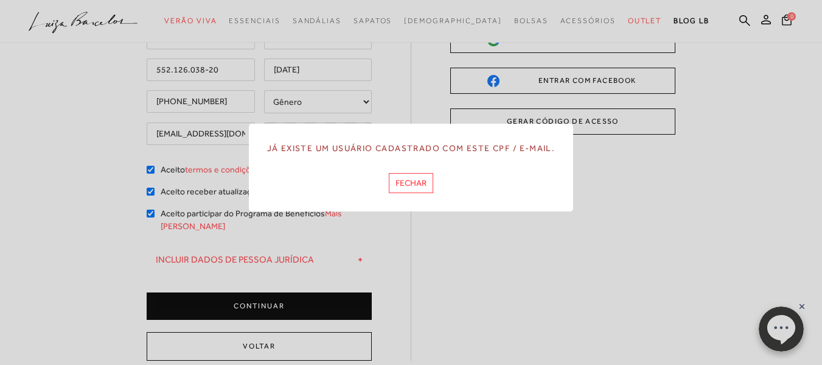
click at [420, 184] on button "FECHAR" at bounding box center [411, 183] width 44 height 20
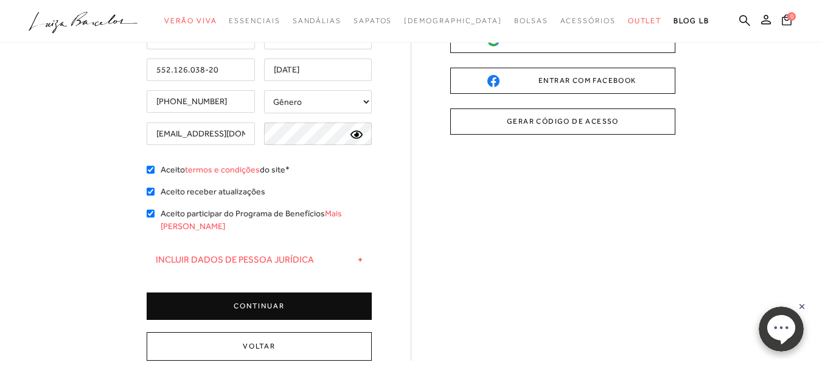
click at [243, 63] on input "552.126.038-20" at bounding box center [201, 69] width 108 height 23
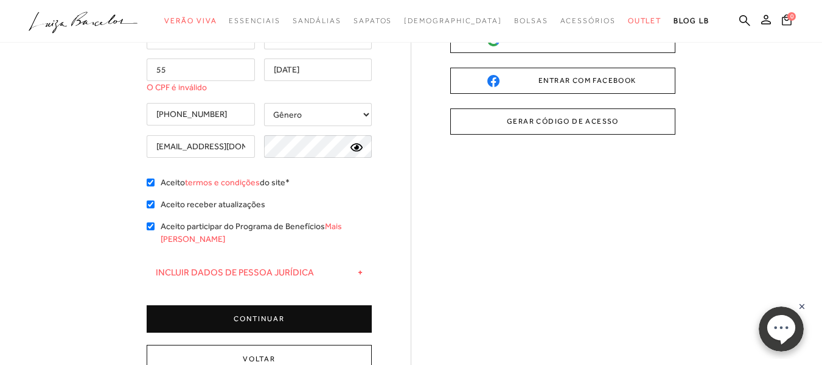
type input "5"
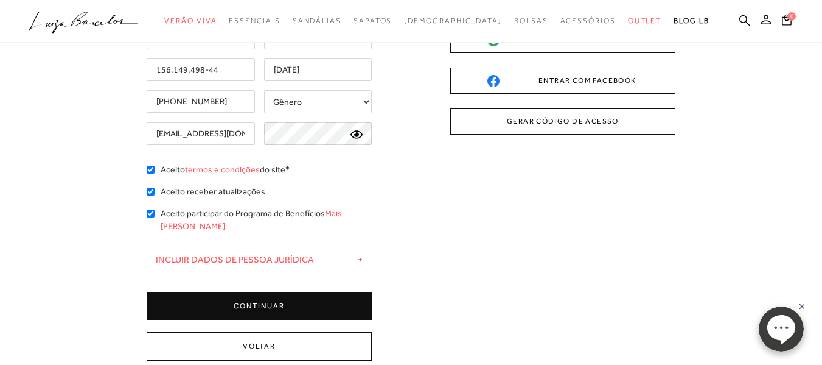
type input "156.149.498-44"
click at [264, 293] on button "CONTINUAR" at bounding box center [259, 305] width 225 height 27
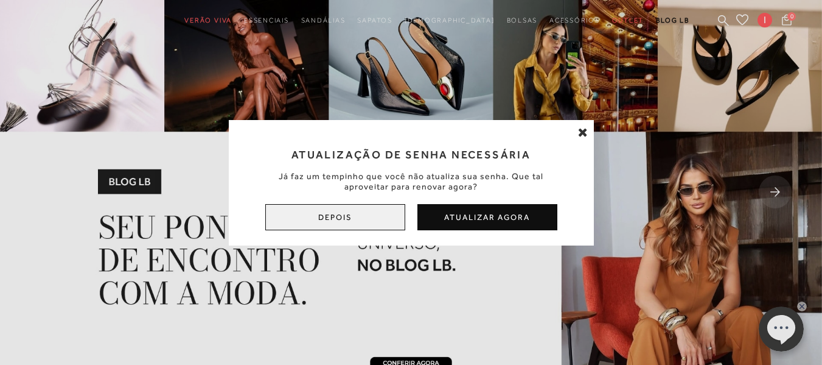
click at [349, 213] on button "Depois" at bounding box center [335, 217] width 140 height 26
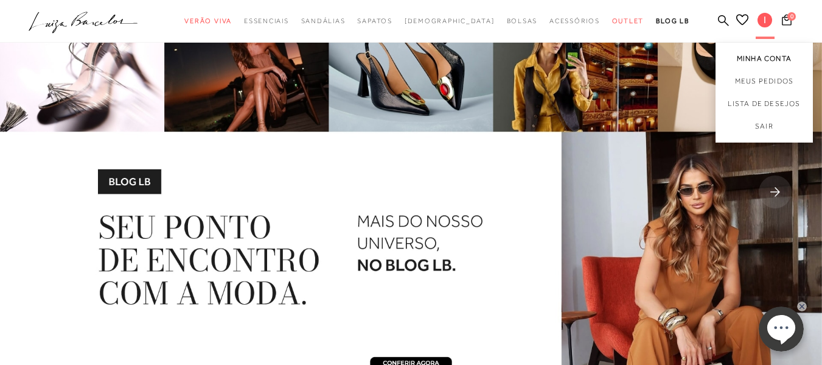
click at [739, 60] on link "Minha Conta" at bounding box center [764, 56] width 97 height 27
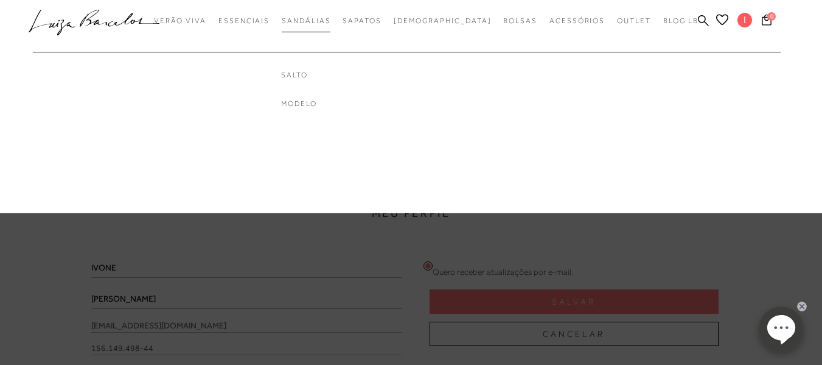
click at [330, 20] on span "Sandálias" at bounding box center [306, 20] width 49 height 9
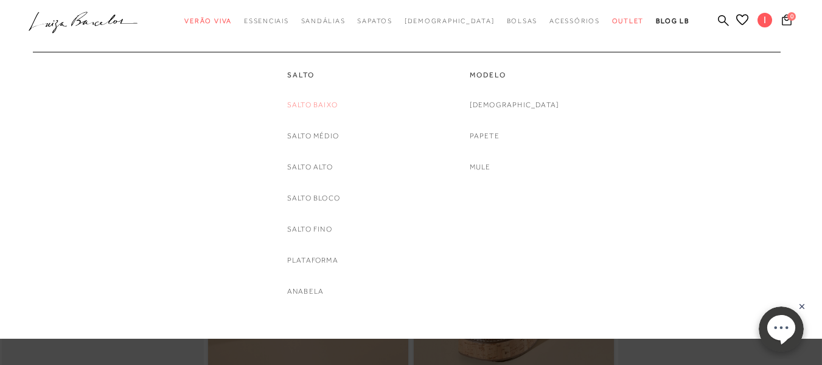
click at [310, 108] on link "Salto Baixo" at bounding box center [312, 105] width 51 height 13
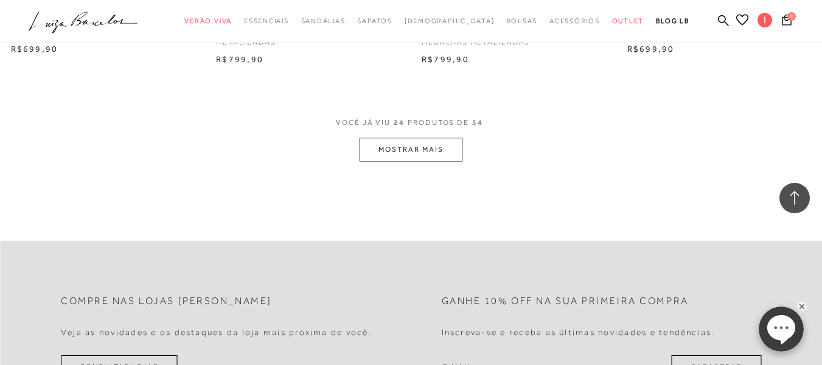
scroll to position [2361, 0]
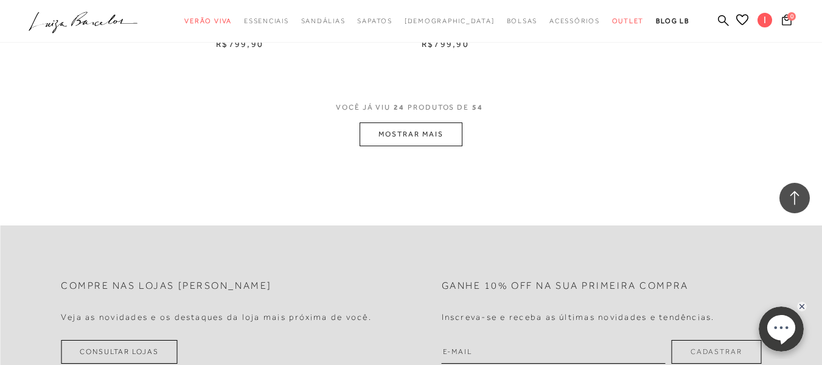
click at [422, 133] on button "MOSTRAR MAIS" at bounding box center [411, 134] width 102 height 24
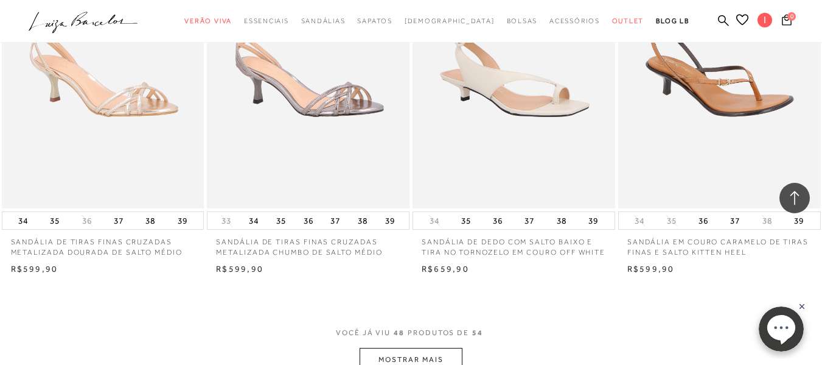
scroll to position [4528, 0]
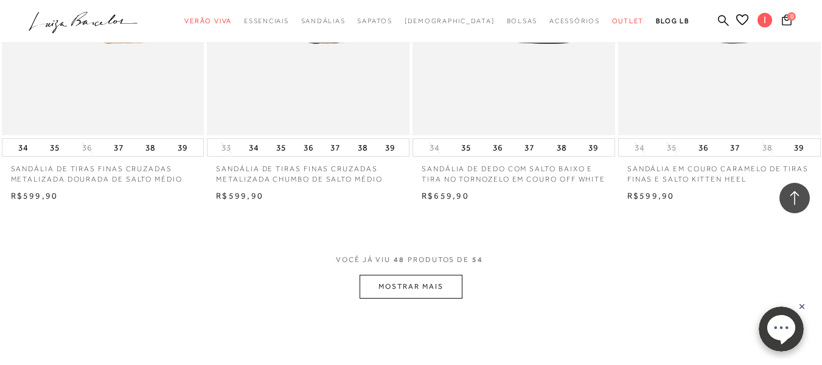
click at [416, 293] on button "MOSTRAR MAIS" at bounding box center [411, 286] width 102 height 24
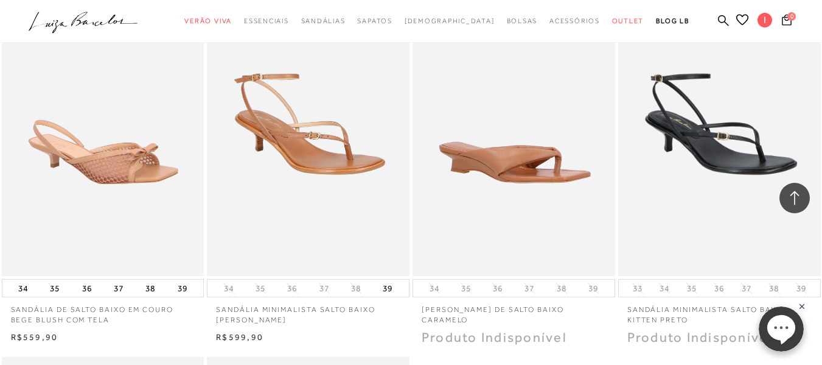
scroll to position [4893, 0]
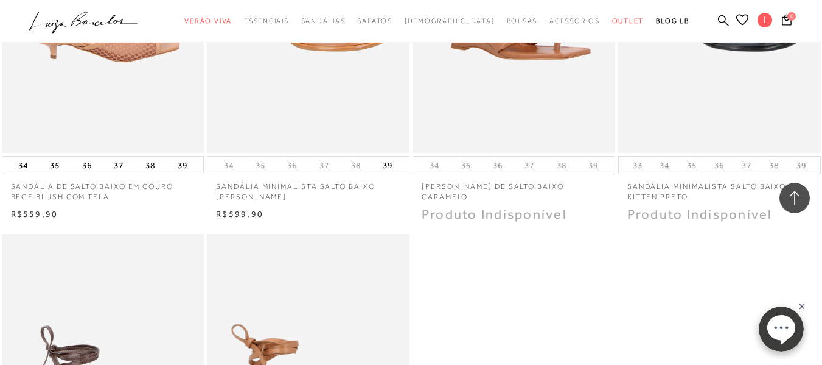
click at [158, 94] on img at bounding box center [103, 1] width 201 height 304
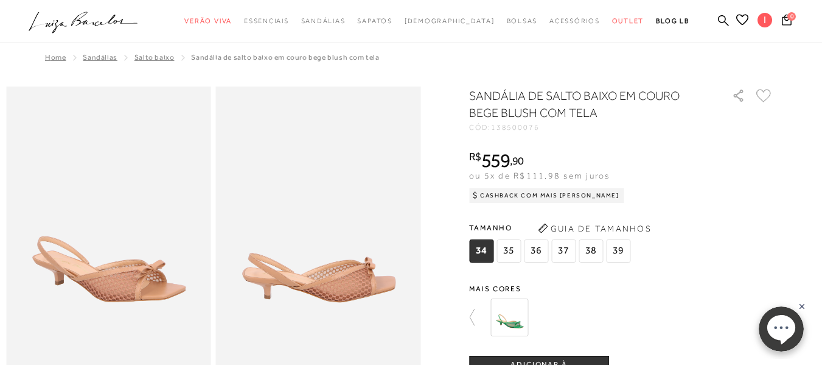
click at [543, 251] on span "36" at bounding box center [536, 250] width 24 height 23
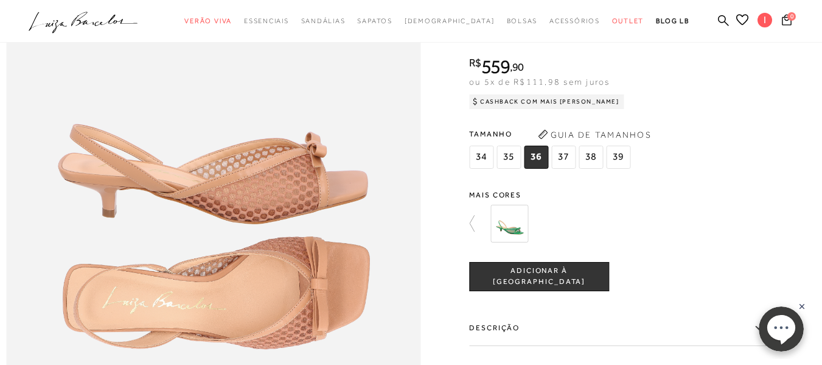
scroll to position [705, 0]
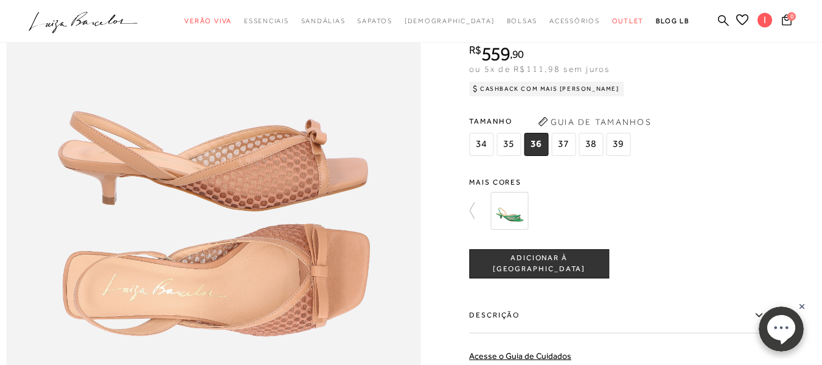
click at [533, 274] on span "ADICIONAR À SACOLA" at bounding box center [539, 263] width 139 height 21
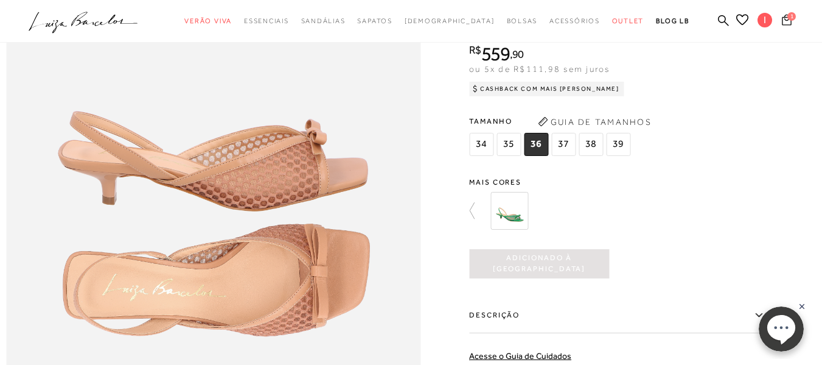
click at [782, 17] on icon at bounding box center [787, 19] width 10 height 11
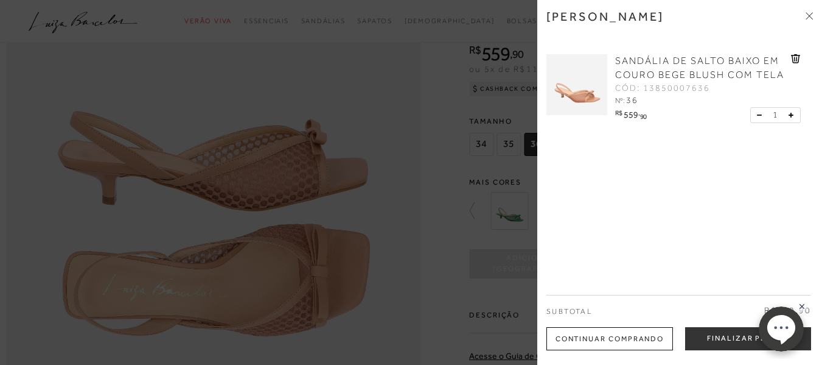
click at [456, 109] on div at bounding box center [411, 182] width 822 height 365
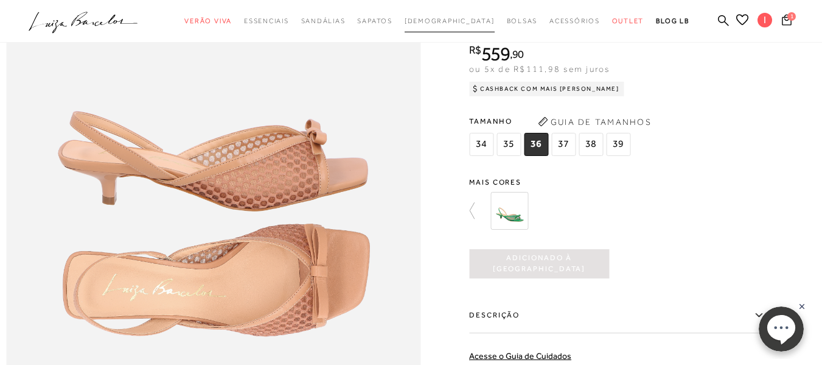
click at [444, 26] on link "Rasteiras" at bounding box center [450, 21] width 90 height 23
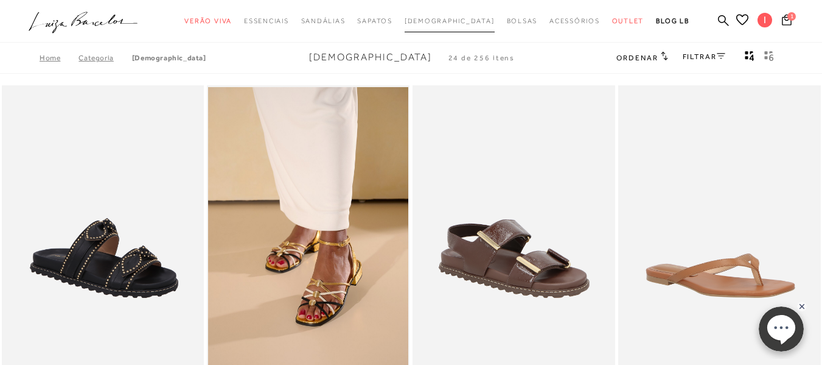
click at [448, 19] on span "Rasteiras" at bounding box center [450, 20] width 90 height 7
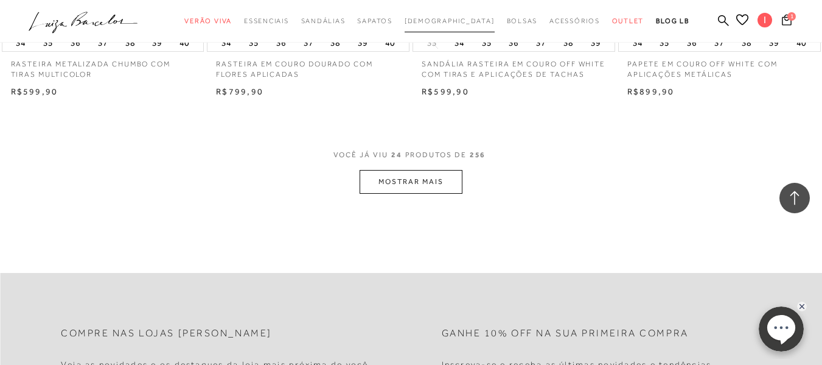
scroll to position [2361, 0]
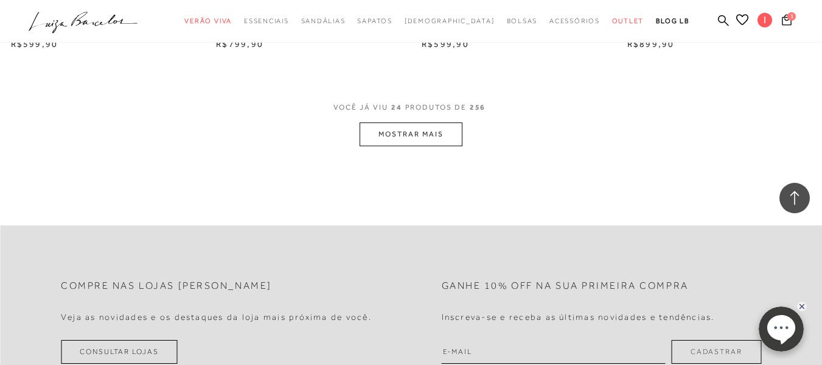
click at [409, 127] on button "MOSTRAR MAIS" at bounding box center [411, 134] width 102 height 24
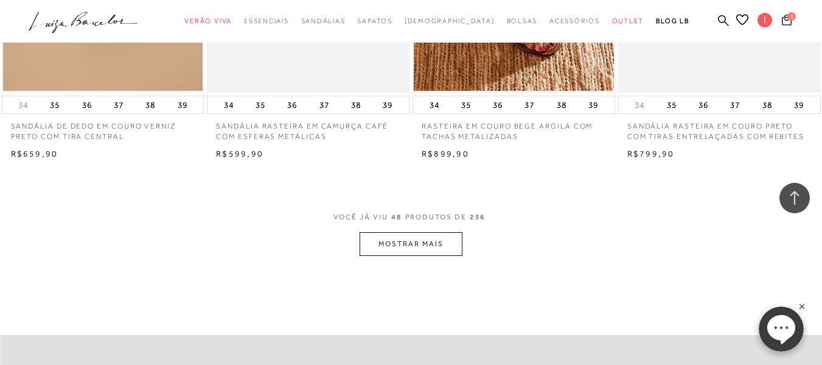
scroll to position [4626, 0]
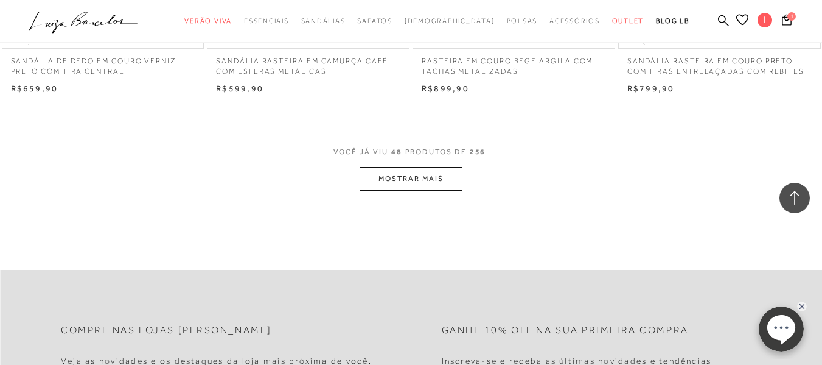
click at [398, 167] on button "MOSTRAR MAIS" at bounding box center [411, 179] width 102 height 24
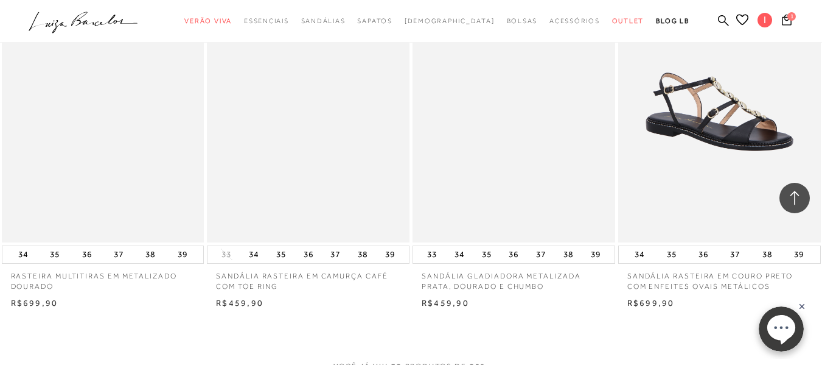
scroll to position [6695, 0]
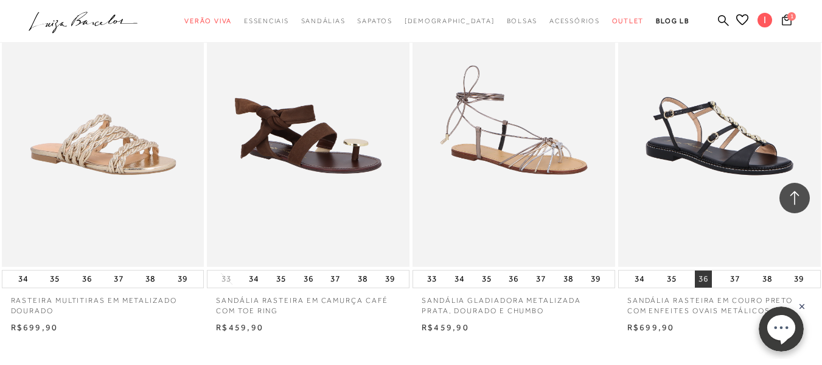
click at [707, 270] on button "36" at bounding box center [703, 278] width 17 height 17
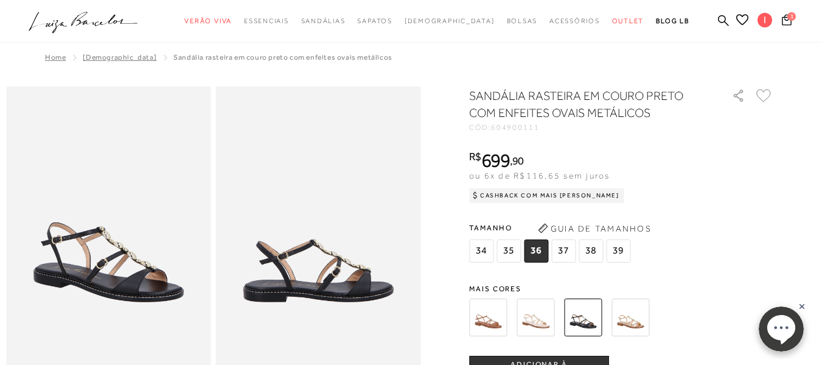
click at [632, 318] on img at bounding box center [631, 317] width 38 height 38
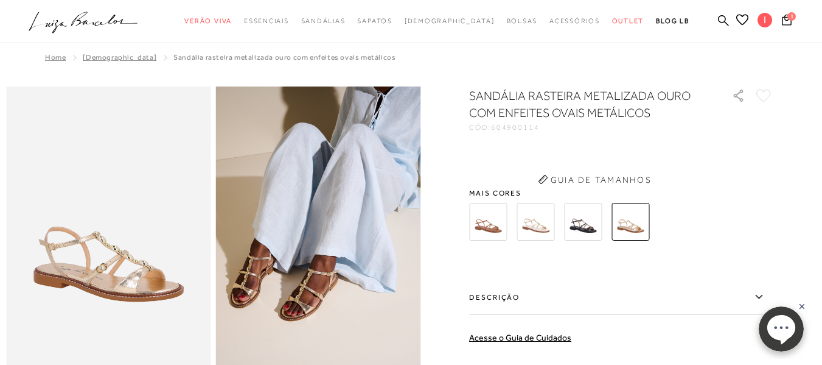
click at [632, 318] on div "SANDÁLIA RASTEIRA METALIZADA OURO COM ENFEITES OVAIS METÁLICOS CÓD: 604900114 ×…" at bounding box center [621, 295] width 304 height 417
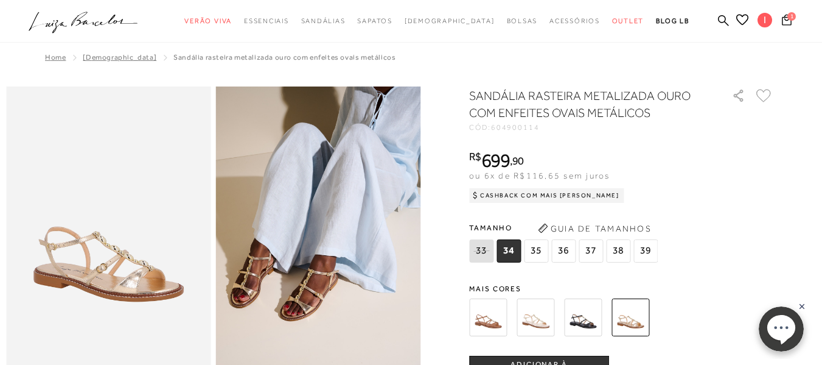
click at [304, 304] on img at bounding box center [318, 239] width 205 height 307
click at [566, 250] on span "36" at bounding box center [563, 250] width 24 height 23
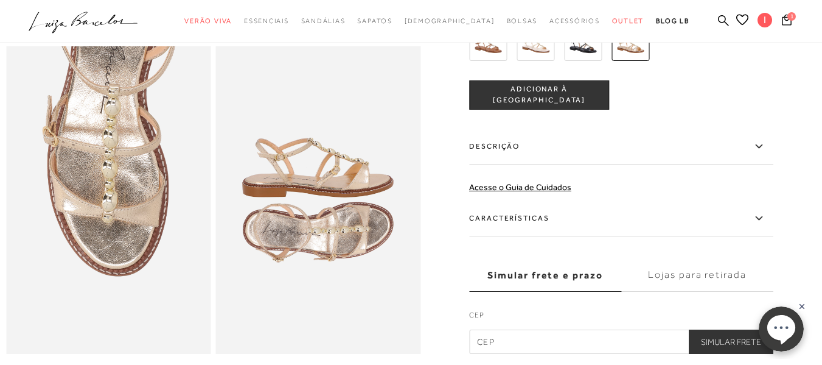
scroll to position [503, 0]
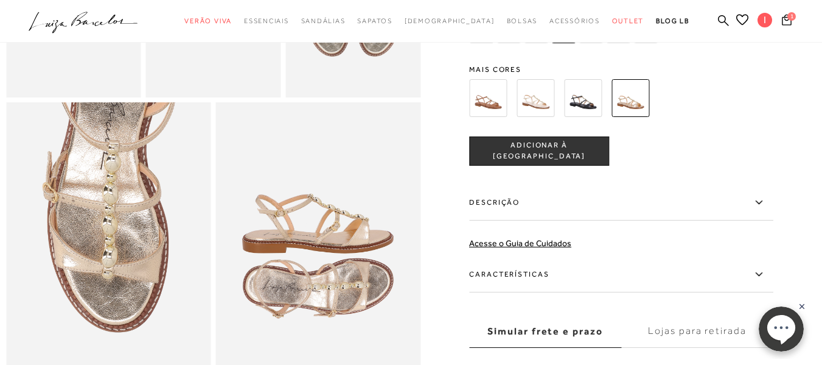
click at [532, 162] on span "ADICIONAR À SACOLA" at bounding box center [539, 151] width 139 height 21
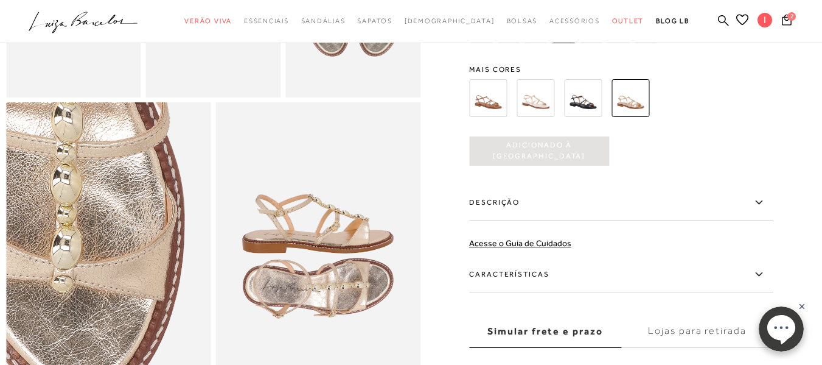
click at [469, 136] on button "Adicionado à sacola" at bounding box center [539, 150] width 140 height 29
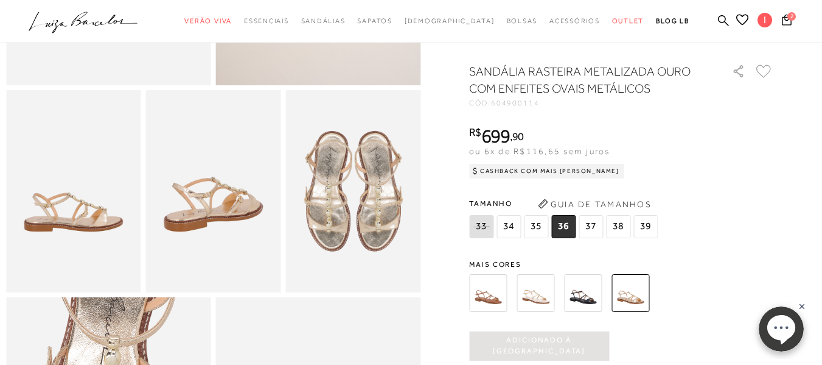
scroll to position [305, 0]
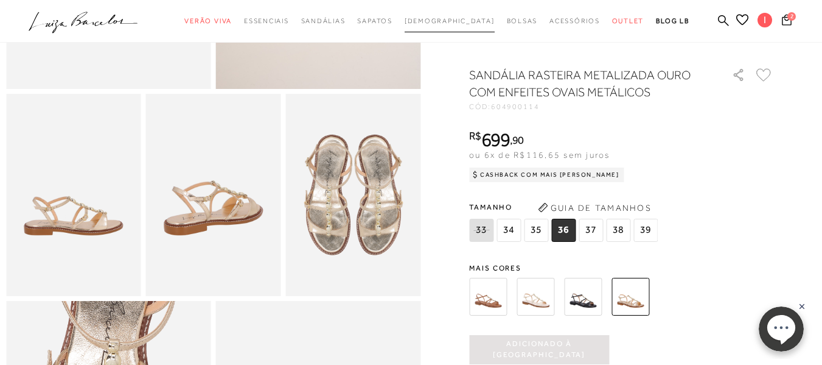
click at [447, 18] on span "Rasteiras" at bounding box center [450, 20] width 90 height 7
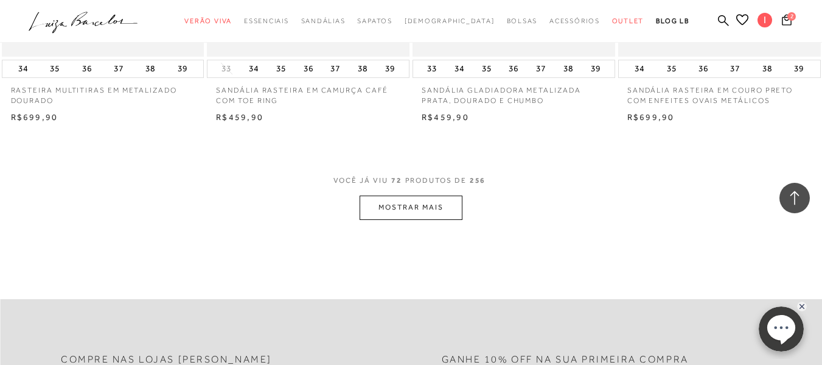
scroll to position [6918, 0]
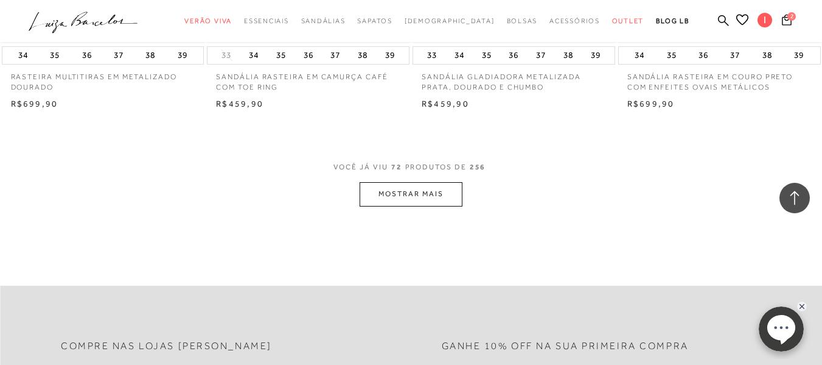
click at [426, 182] on button "MOSTRAR MAIS" at bounding box center [411, 194] width 102 height 24
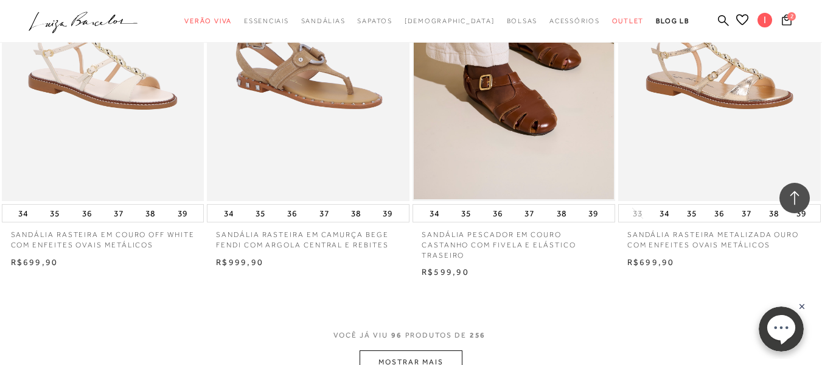
scroll to position [9078, 0]
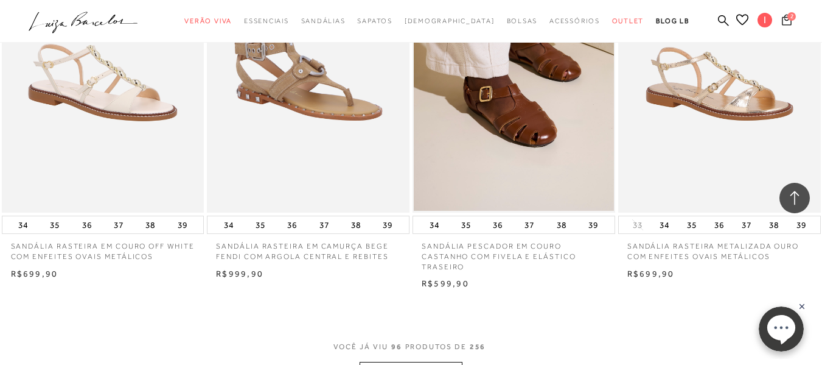
click at [782, 16] on icon at bounding box center [787, 19] width 10 height 11
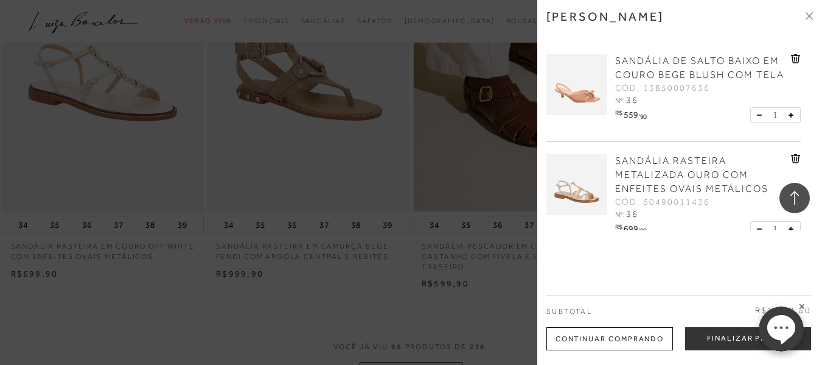
click at [455, 285] on div at bounding box center [411, 182] width 822 height 365
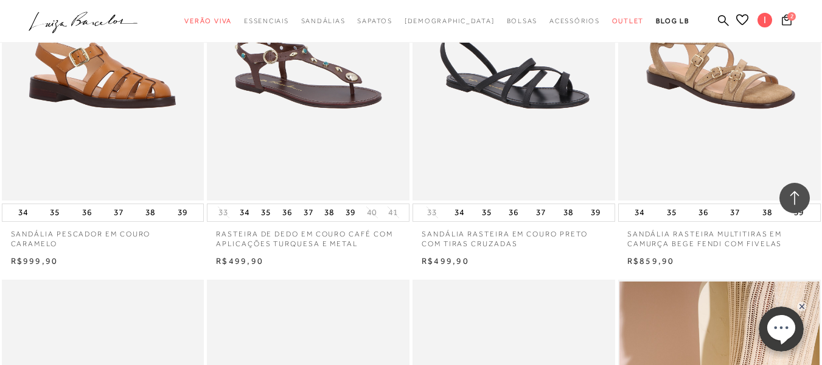
scroll to position [6375, 0]
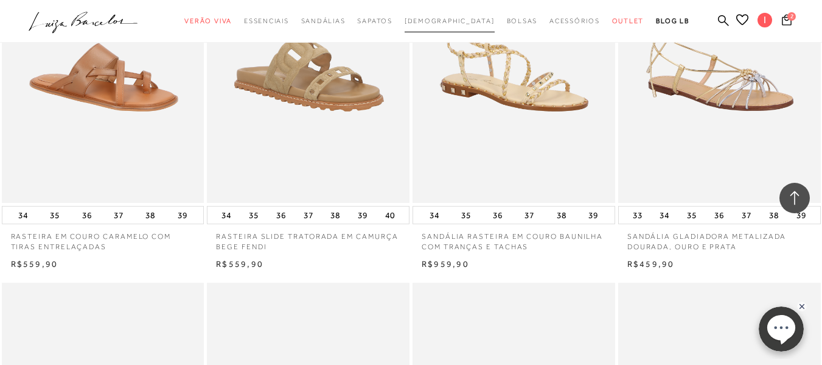
click at [453, 23] on span "Rasteiras" at bounding box center [450, 20] width 90 height 7
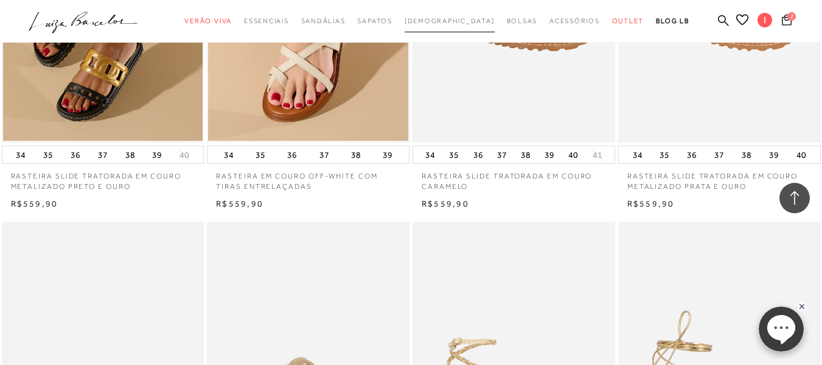
scroll to position [5645, 0]
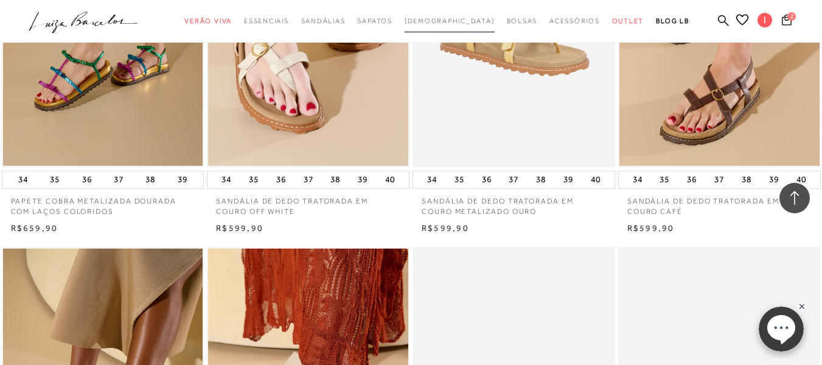
click at [453, 23] on span "Rasteiras" at bounding box center [450, 20] width 90 height 7
click at [447, 17] on span "Rasteiras" at bounding box center [450, 20] width 90 height 7
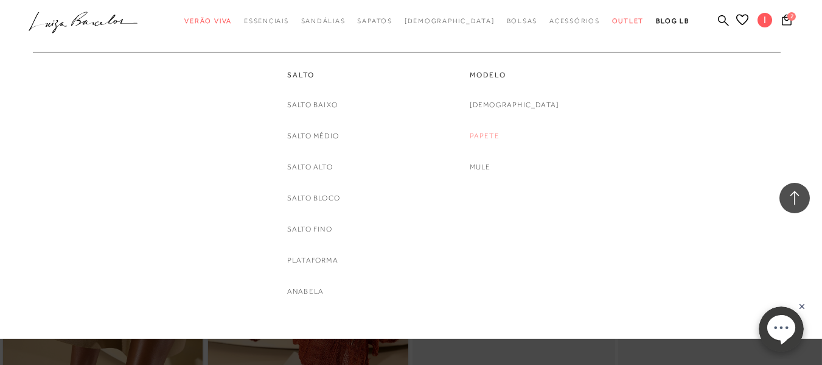
click at [500, 130] on link "Papete" at bounding box center [485, 136] width 30 height 13
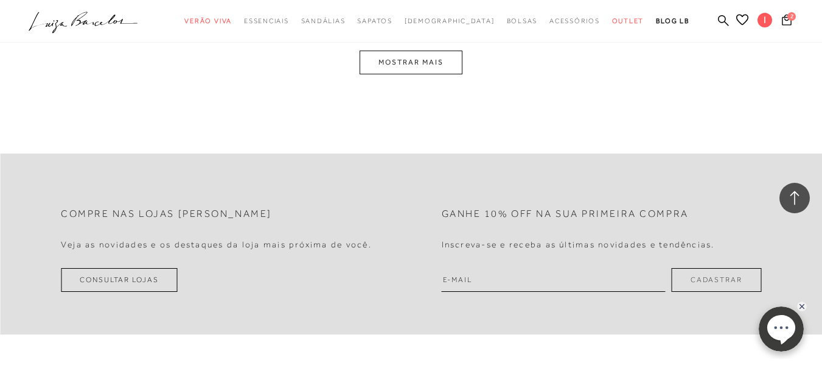
scroll to position [2391, 0]
click at [408, 60] on button "MOSTRAR MAIS" at bounding box center [411, 64] width 102 height 24
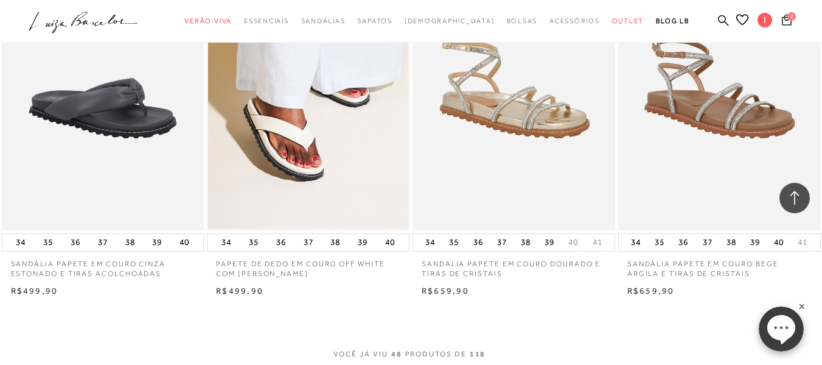
scroll to position [4539, 0]
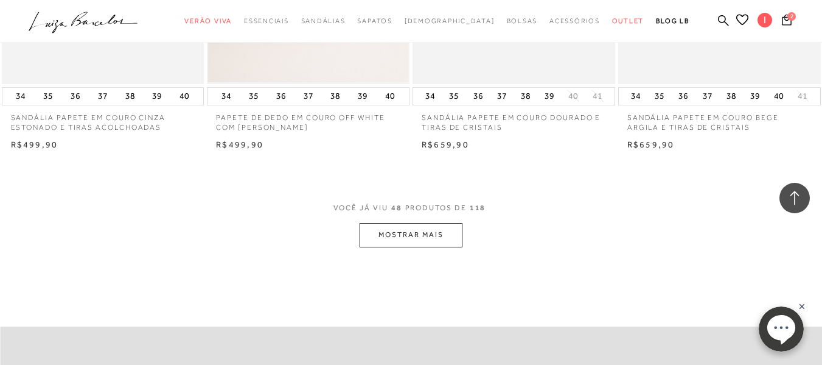
click at [427, 228] on button "MOSTRAR MAIS" at bounding box center [411, 235] width 102 height 24
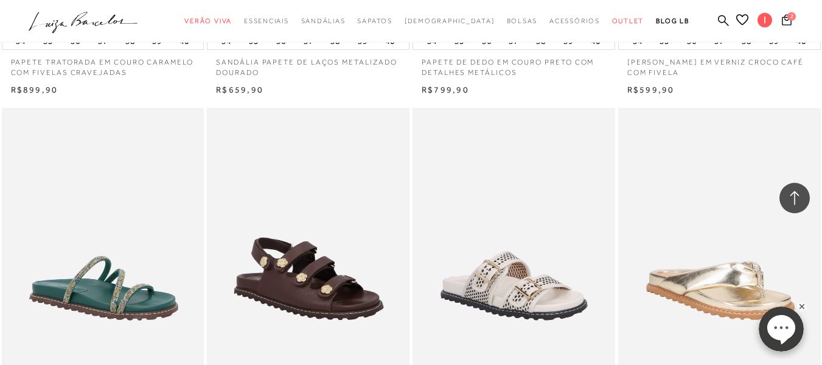
scroll to position [5001, 0]
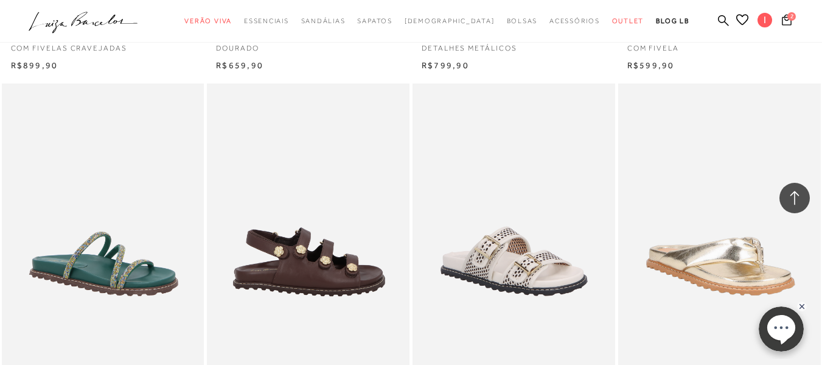
click at [318, 256] on img at bounding box center [308, 235] width 201 height 304
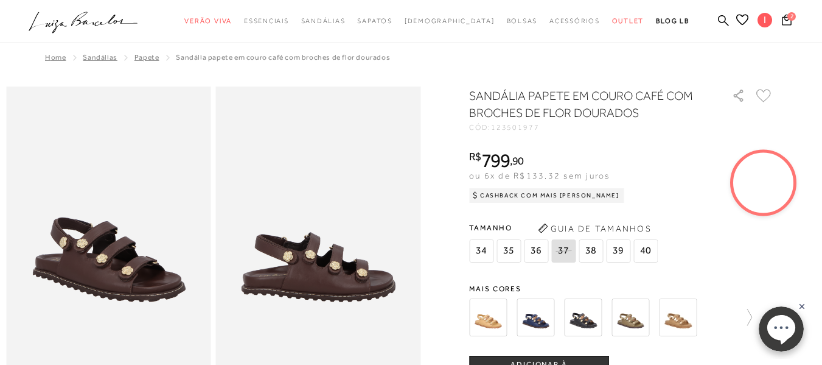
click at [492, 316] on img at bounding box center [488, 317] width 38 height 38
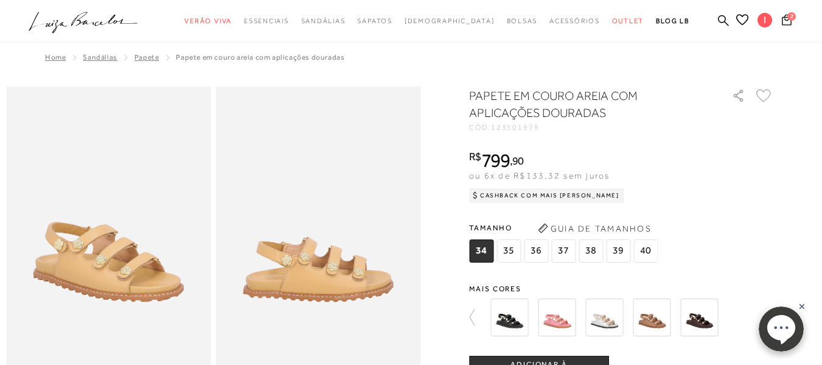
click at [648, 318] on img at bounding box center [652, 317] width 38 height 38
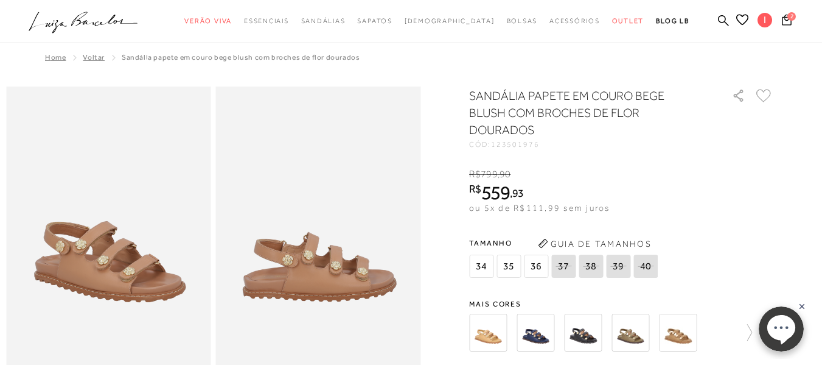
click at [541, 268] on span "36" at bounding box center [536, 265] width 24 height 23
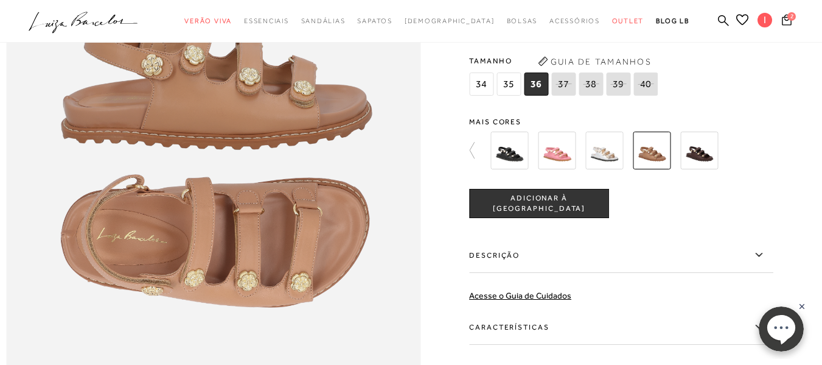
scroll to position [774, 0]
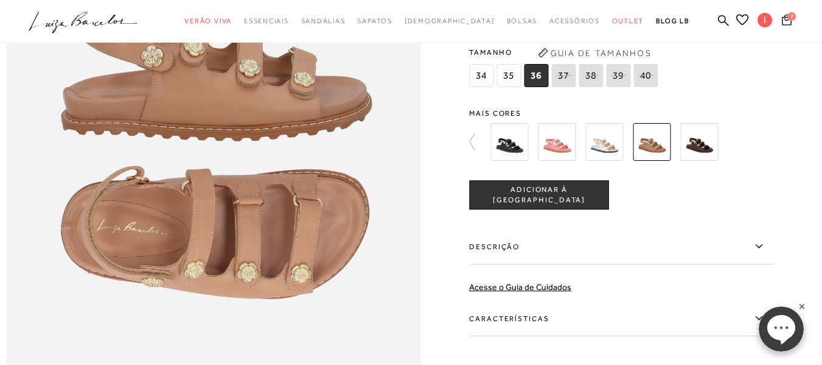
click at [660, 161] on img at bounding box center [652, 142] width 38 height 38
click at [556, 209] on button "ADICIONAR À SACOLA" at bounding box center [539, 194] width 140 height 29
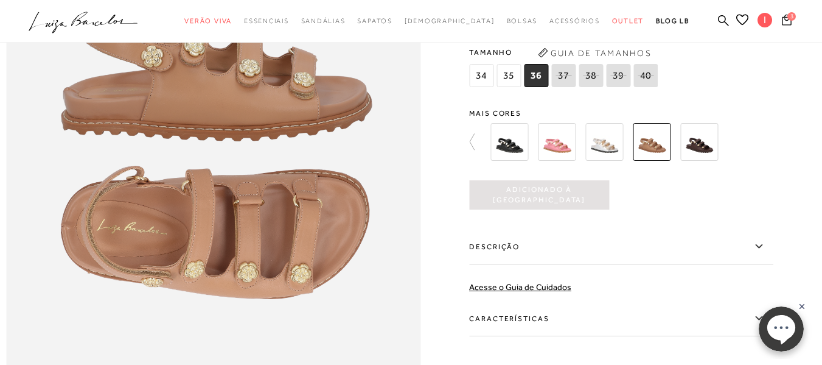
click at [782, 20] on icon at bounding box center [787, 19] width 10 height 11
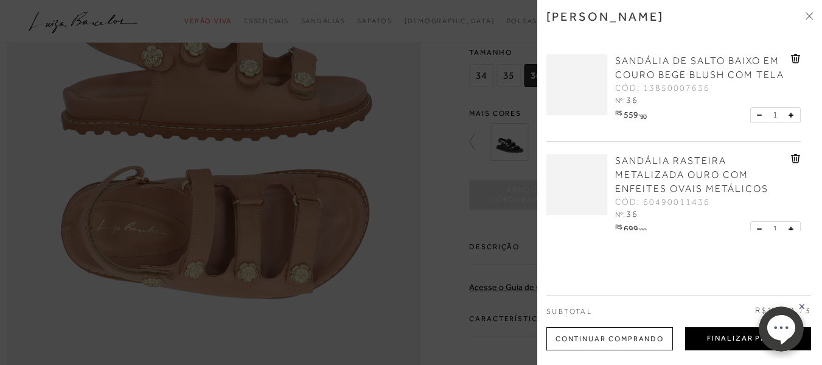
click at [741, 336] on button "Finalizar Pedido" at bounding box center [748, 338] width 126 height 23
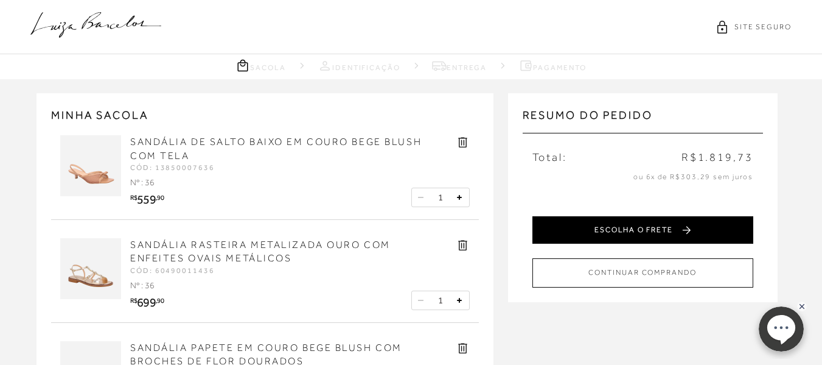
click at [638, 239] on button "ESCOLHA O FRETE" at bounding box center [643, 229] width 221 height 27
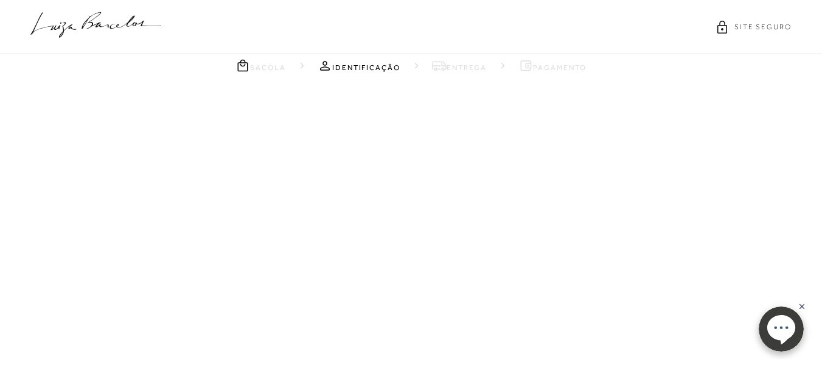
select select "SP"
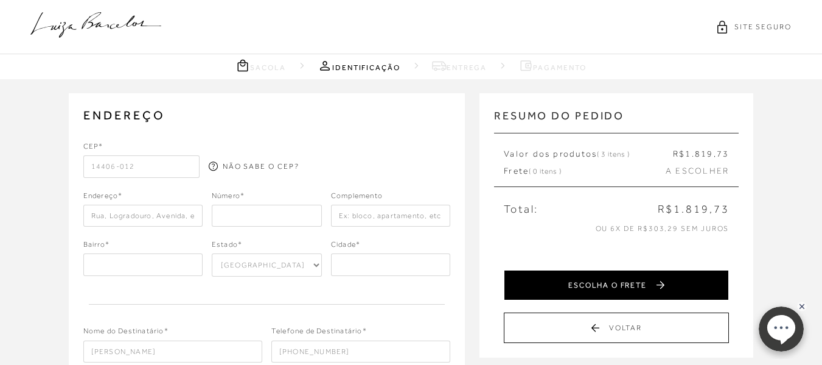
click at [632, 281] on button "ESCOLHA O FRETE" at bounding box center [616, 285] width 225 height 30
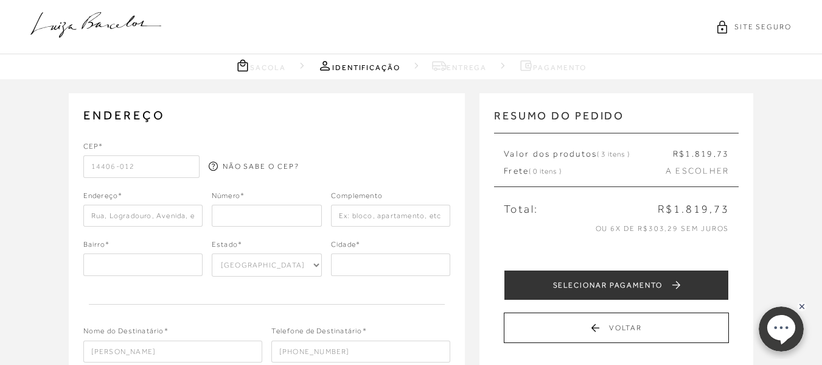
click at [632, 281] on button "SELECIONAR PAGAMENTO" at bounding box center [616, 285] width 225 height 30
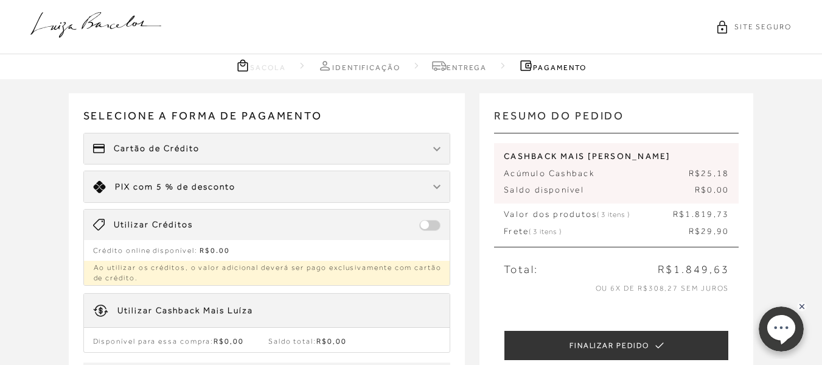
click at [245, 188] on div "Limite: R$ 5.000,00 PIX com 5 % de desconto" at bounding box center [267, 186] width 366 height 31
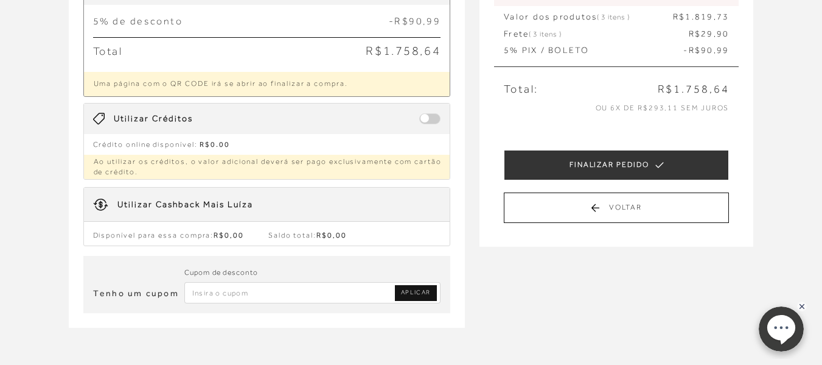
scroll to position [208, 0]
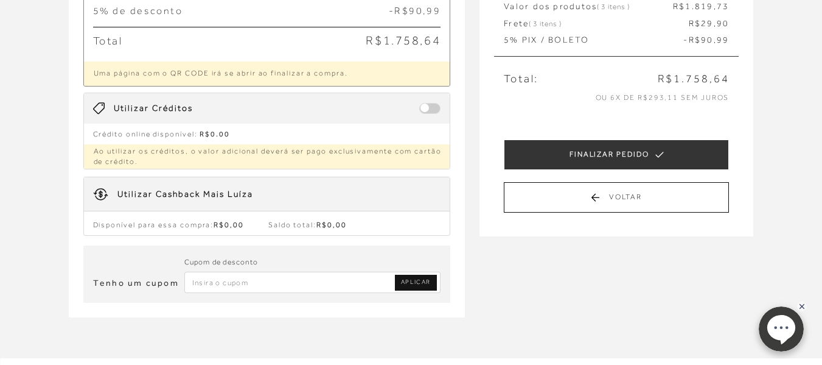
click at [273, 287] on input "Inserir Código da Promoção" at bounding box center [312, 281] width 257 height 21
paste input "yanalonsoempreendimentos@hotmail.com"
type input "y"
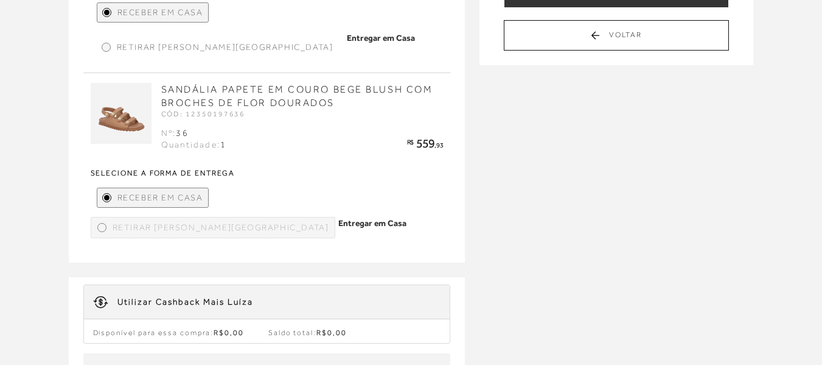
scroll to position [438, 0]
type input "PRIMEIRAALB"
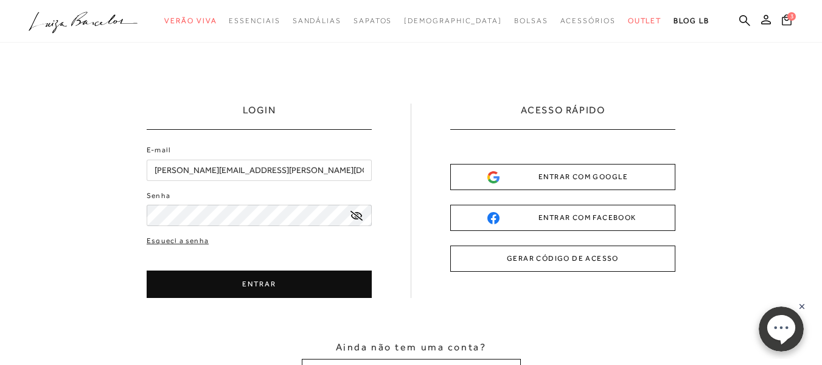
click at [354, 215] on icon at bounding box center [357, 216] width 12 height 10
click at [374, 253] on div "LOGIN E-mail mercado.jean@hotmail.com Senha" at bounding box center [411, 200] width 529 height 194
click at [250, 285] on button "ENTRAR" at bounding box center [259, 283] width 225 height 27
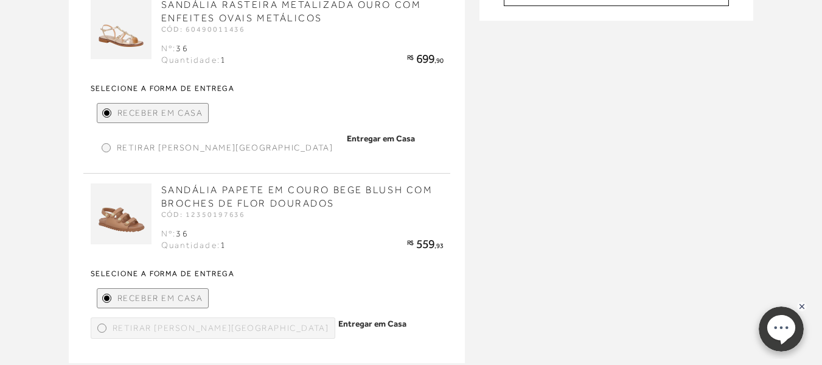
scroll to position [495, 0]
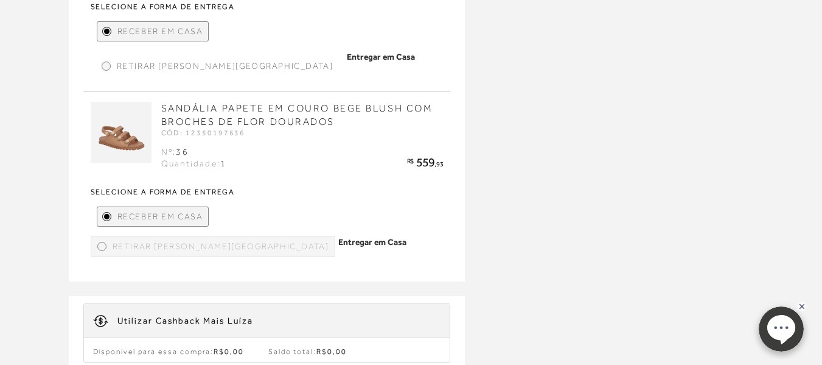
type input "PRIMEIRAALB"
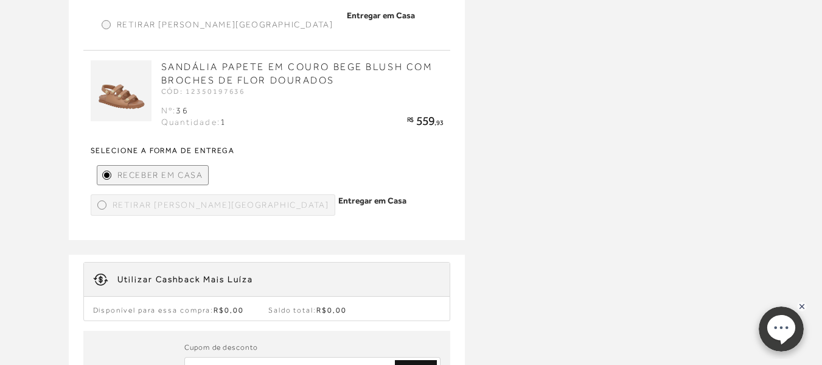
scroll to position [539, 0]
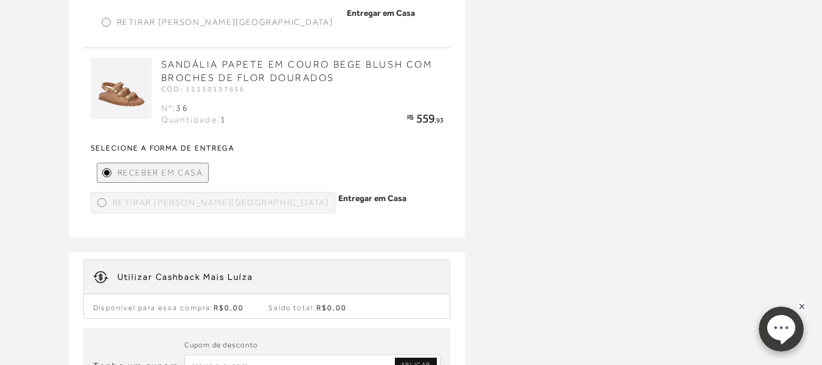
drag, startPoint x: 796, startPoint y: 271, endPoint x: 794, endPoint y: 228, distance: 43.3
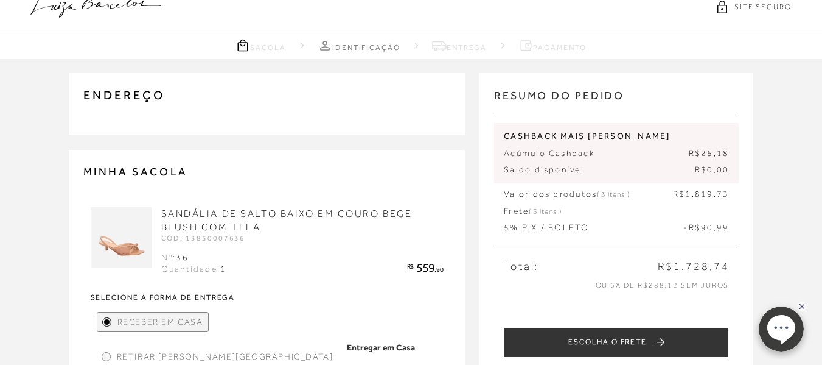
scroll to position [0, 0]
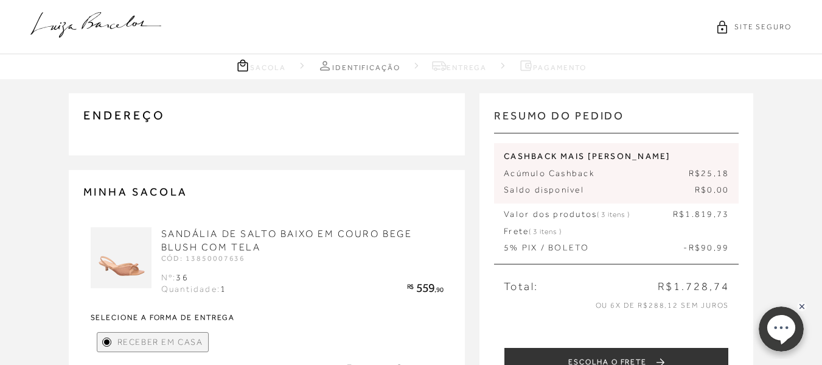
click at [346, 68] on link "Identificação" at bounding box center [359, 65] width 83 height 15
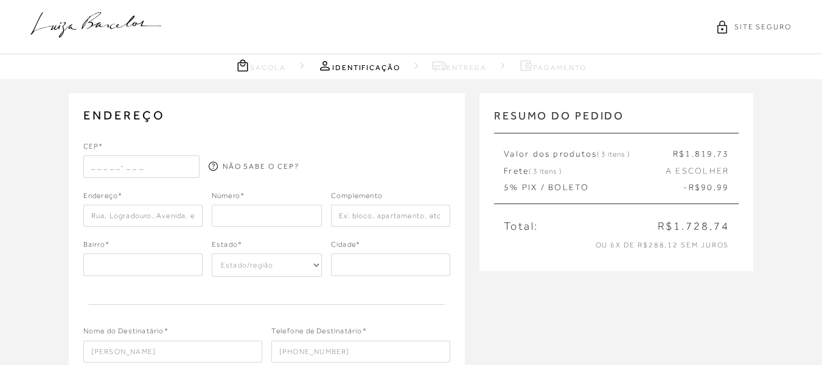
click at [156, 173] on input "text" at bounding box center [141, 166] width 116 height 22
type input "14406-012"
type input "[GEOGRAPHIC_DATA]"
type input "1380"
type input "[STREET_ADDRESS]"
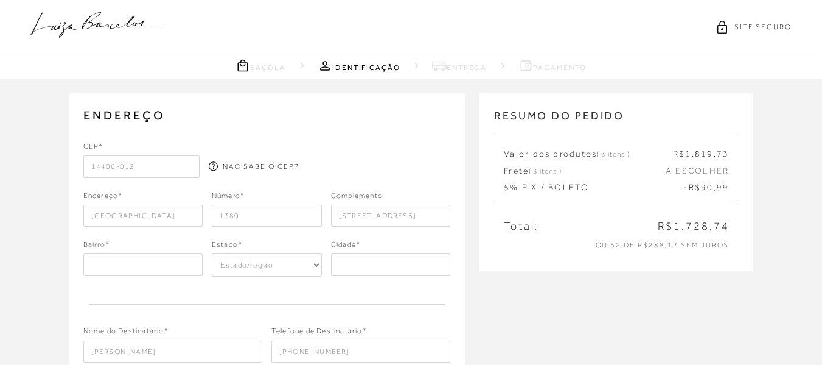
type input "[GEOGRAPHIC_DATA]"
select select "SP"
type input "Franca"
type input "[STREET_ADDRESS]"
type input "Residencial Amazonas"
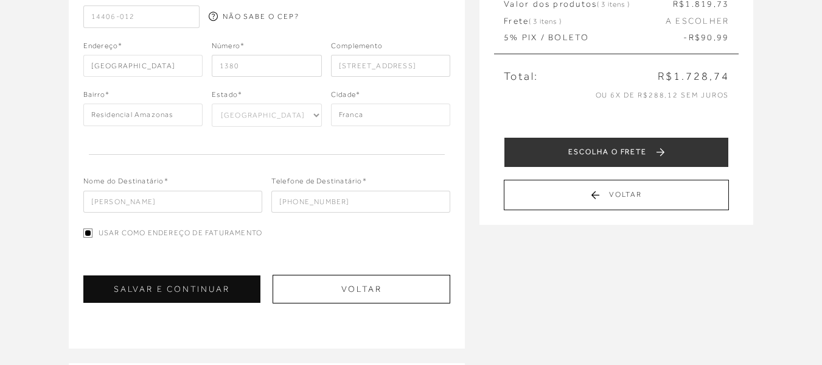
scroll to position [163, 0]
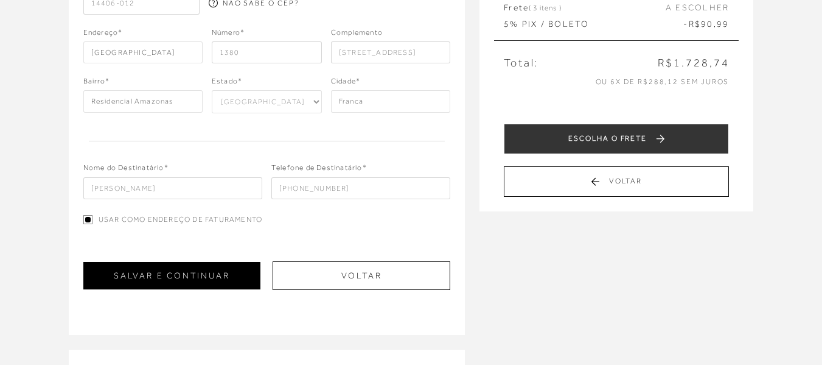
click at [212, 279] on button "SALVAR E CONTINUAR" at bounding box center [171, 275] width 177 height 27
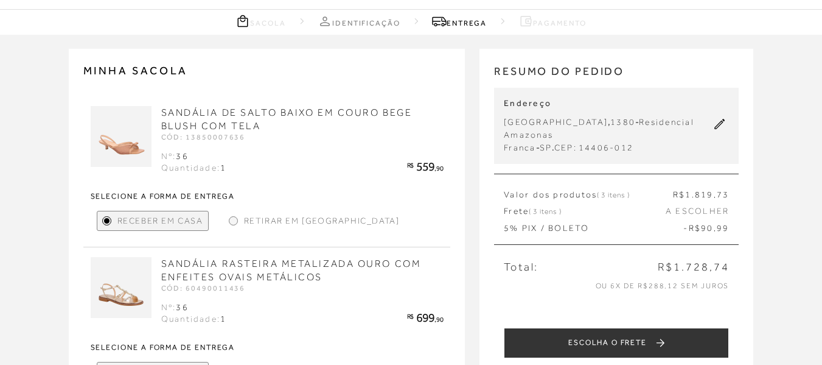
scroll to position [46, 0]
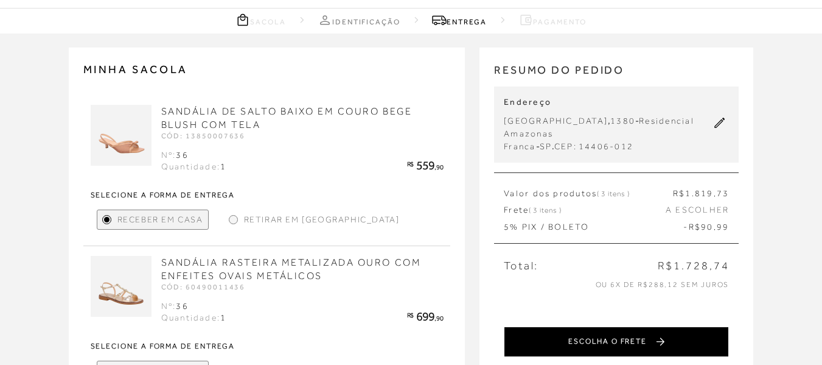
click at [666, 327] on button "ESCOLHA O FRETE" at bounding box center [616, 341] width 225 height 30
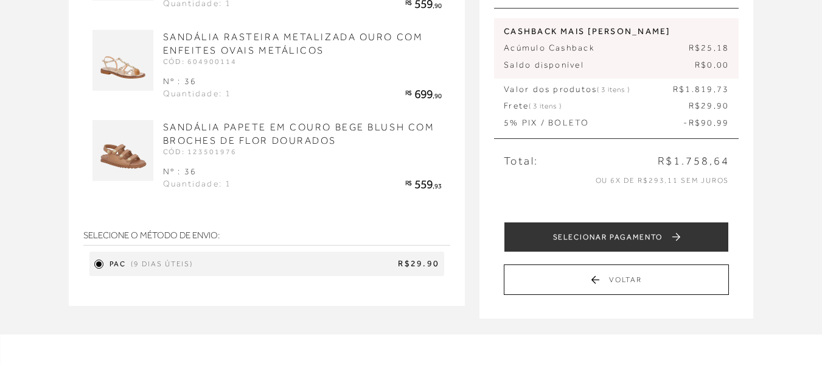
scroll to position [212, 0]
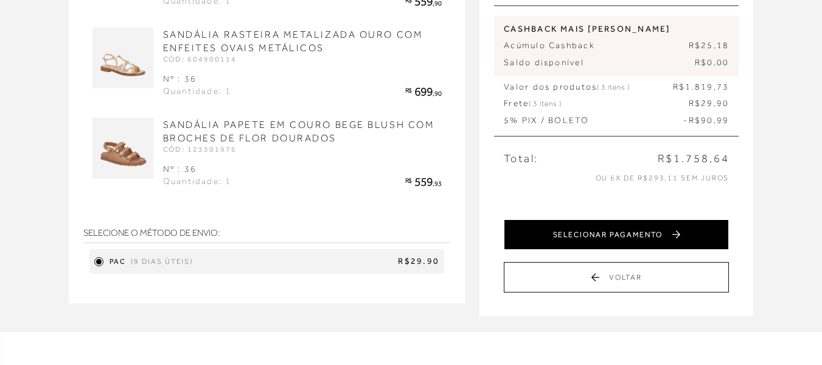
click at [664, 228] on button "SELECIONAR PAGAMENTO" at bounding box center [616, 234] width 225 height 30
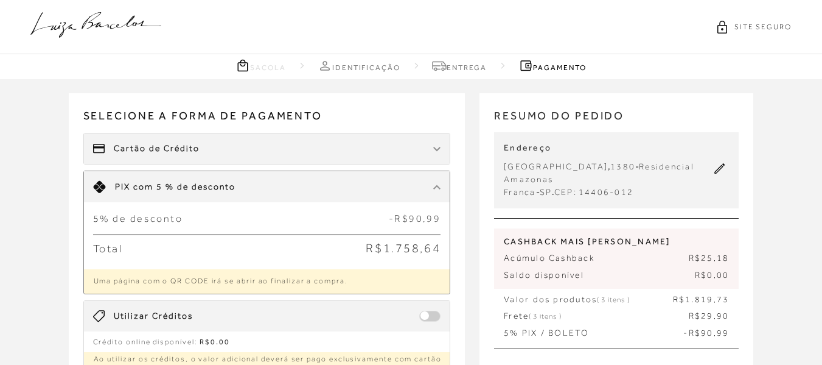
click at [436, 186] on img at bounding box center [436, 186] width 7 height 5
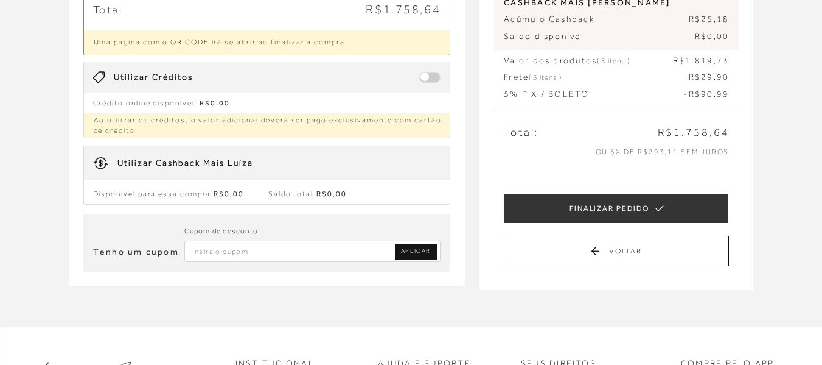
scroll to position [241, 0]
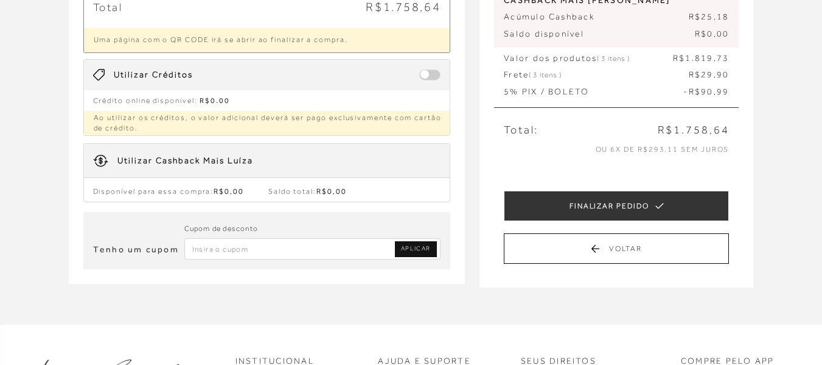
click at [230, 245] on input "Inserir Código da Promoção" at bounding box center [312, 248] width 257 height 21
click at [226, 249] on input "Inserir Código da Promoção" at bounding box center [312, 248] width 257 height 21
type input "PRIMEIRAALB"
click at [423, 246] on span "APLICAR" at bounding box center [416, 248] width 30 height 9
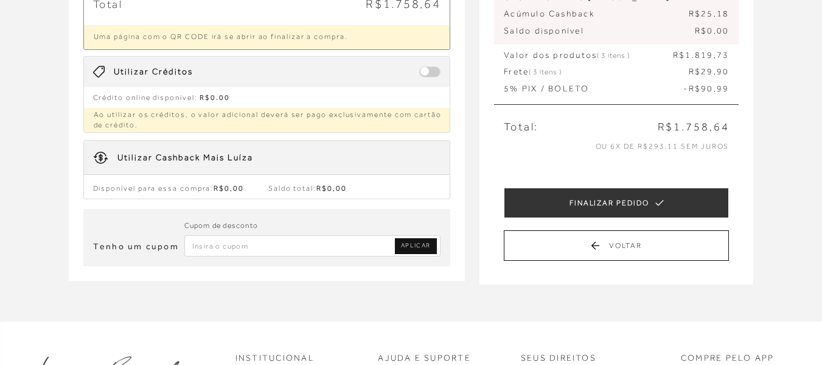
scroll to position [251, 0]
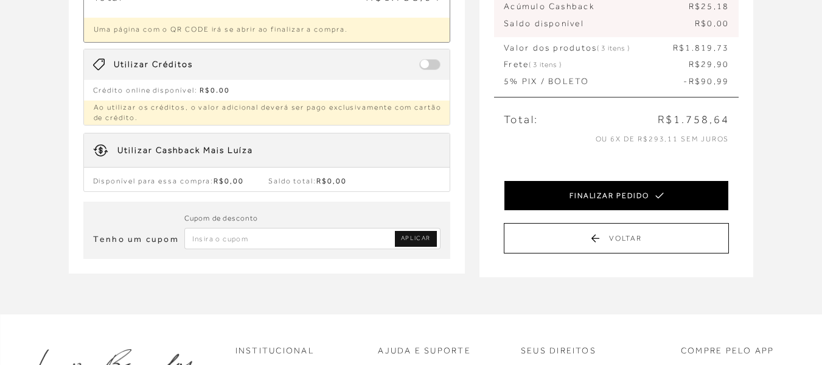
click at [637, 199] on button "FINALIZAR PEDIDO" at bounding box center [616, 195] width 225 height 30
